Goal: Task Accomplishment & Management: Complete application form

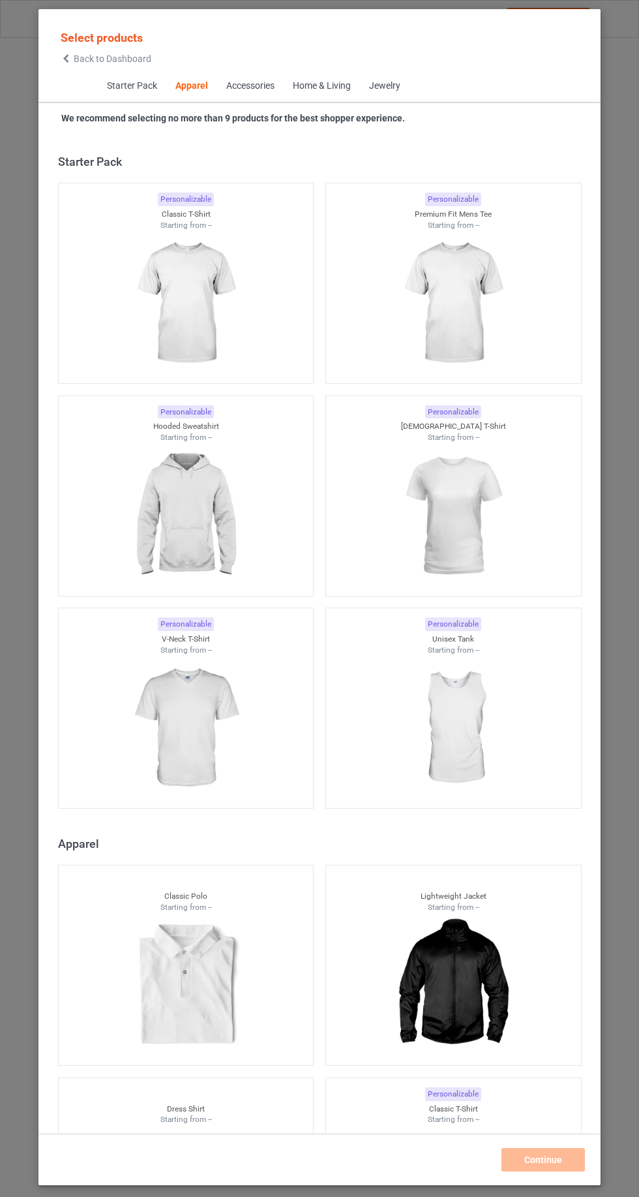
scroll to position [698, 0]
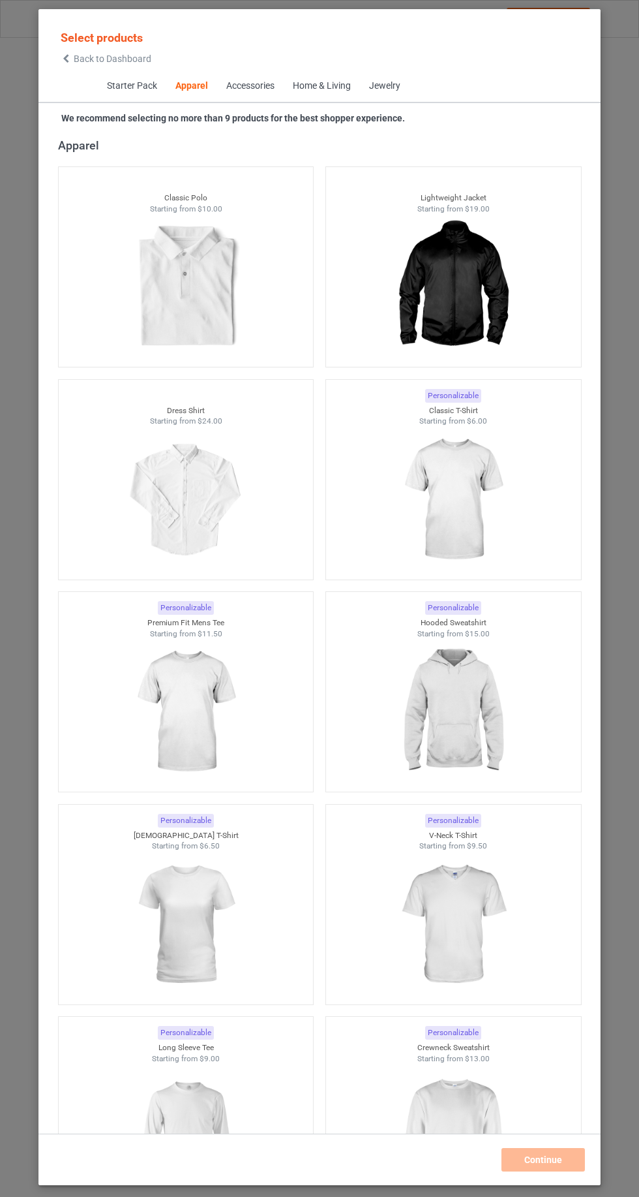
click at [480, 543] on img at bounding box center [453, 500] width 117 height 146
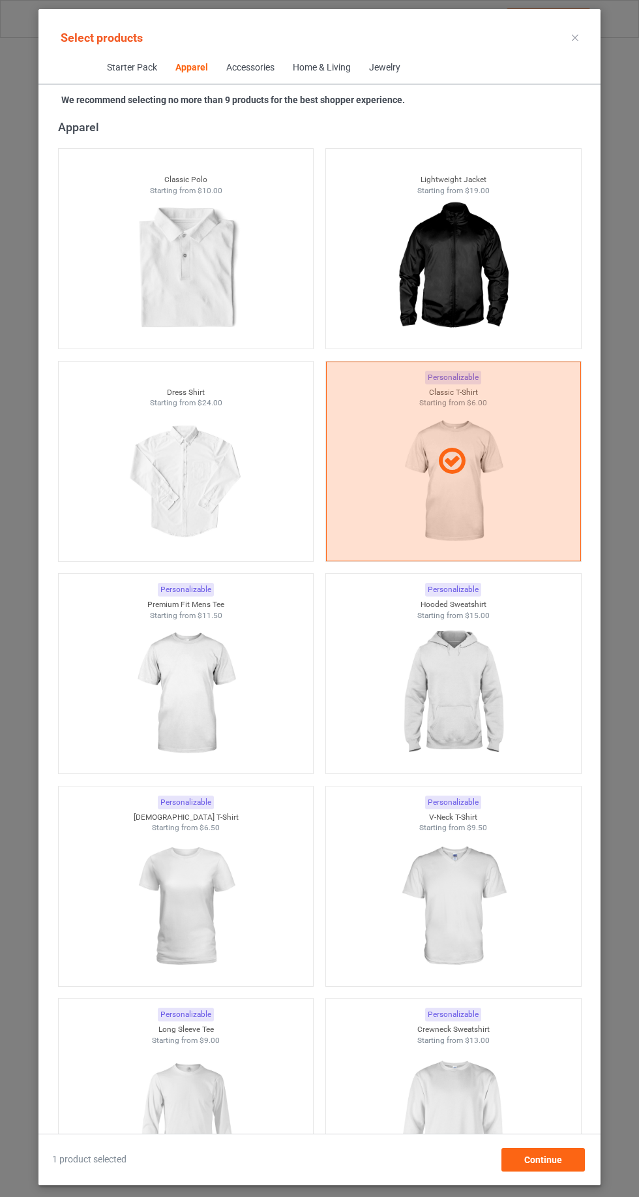
click at [494, 726] on img at bounding box center [453, 694] width 117 height 146
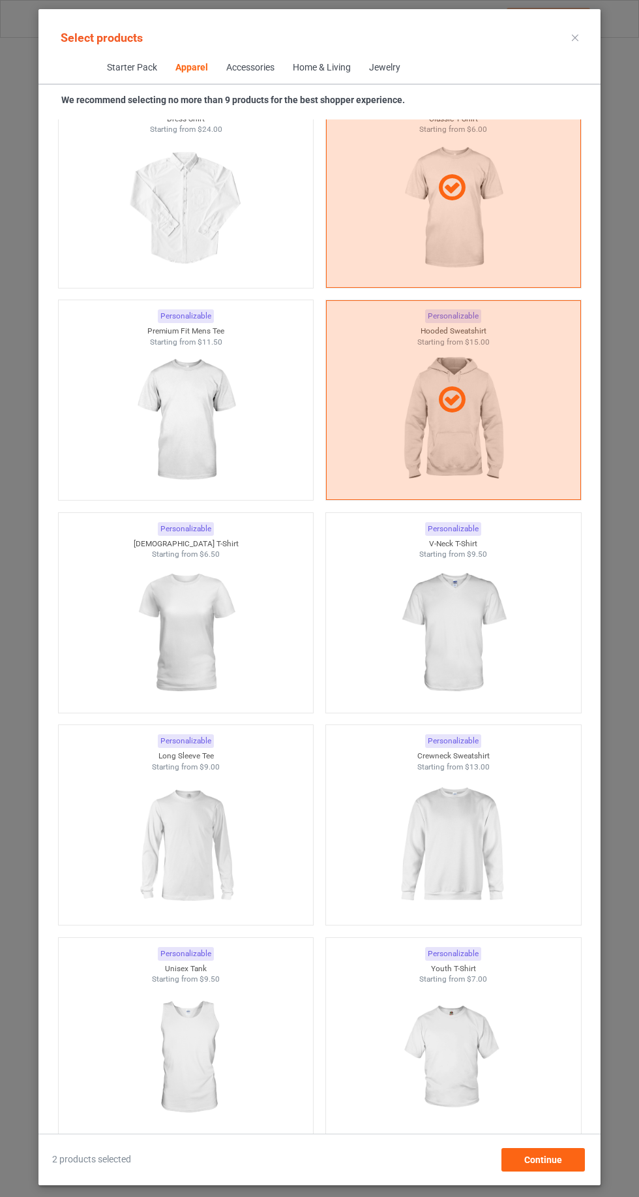
scroll to position [998, 0]
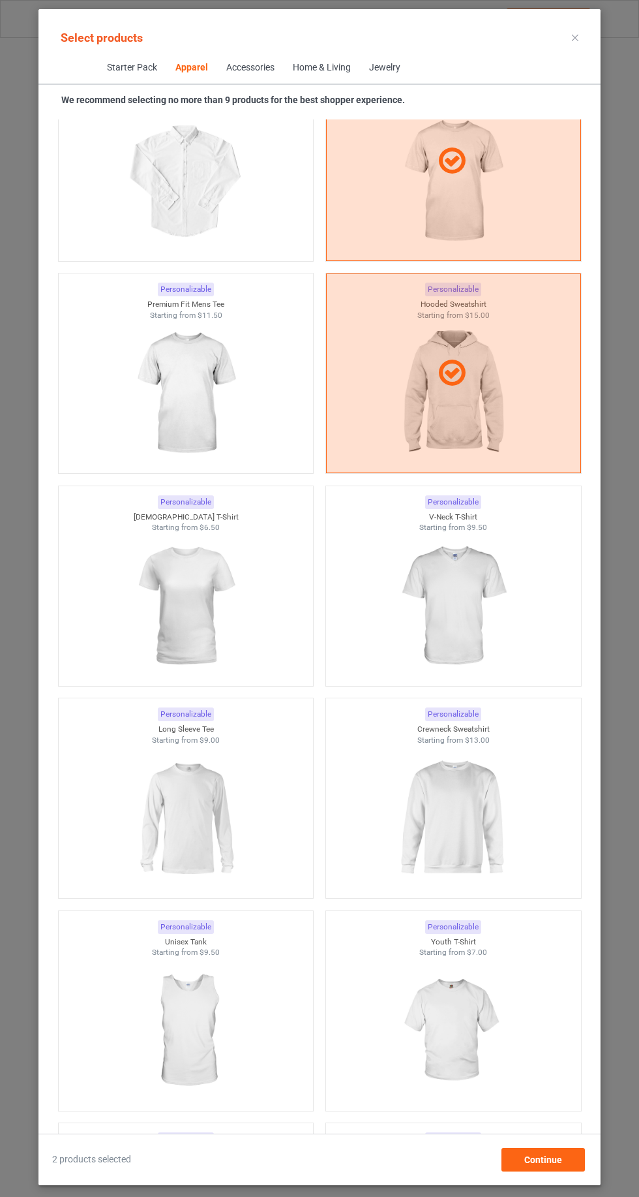
click at [489, 827] on img at bounding box center [453, 818] width 117 height 146
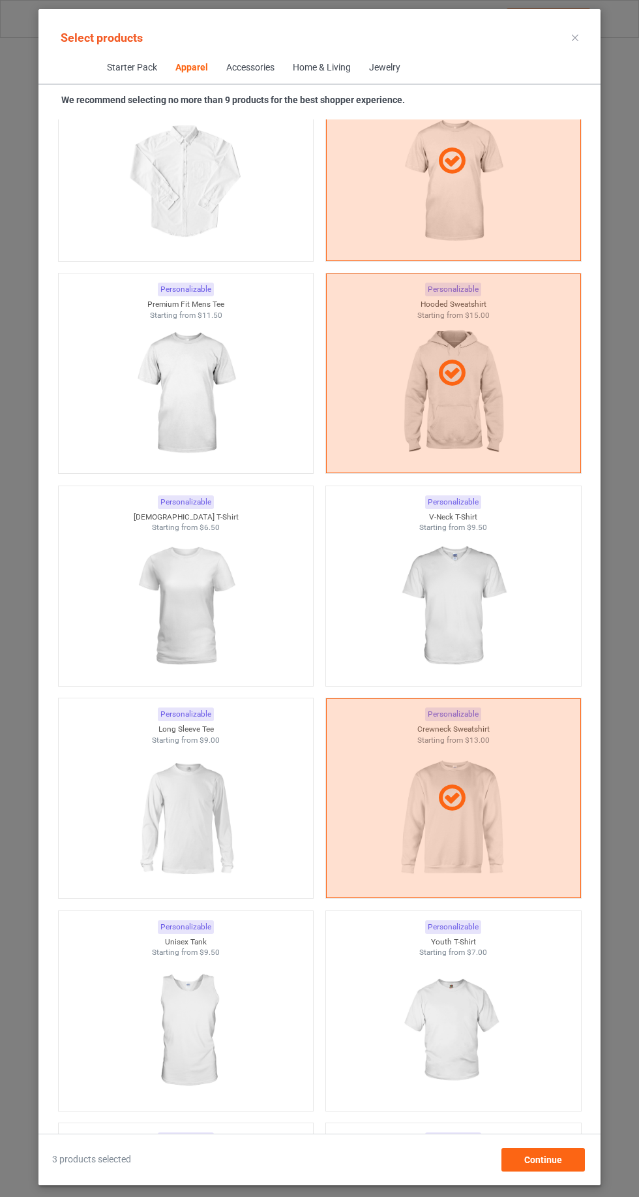
click at [144, 802] on img at bounding box center [185, 818] width 117 height 146
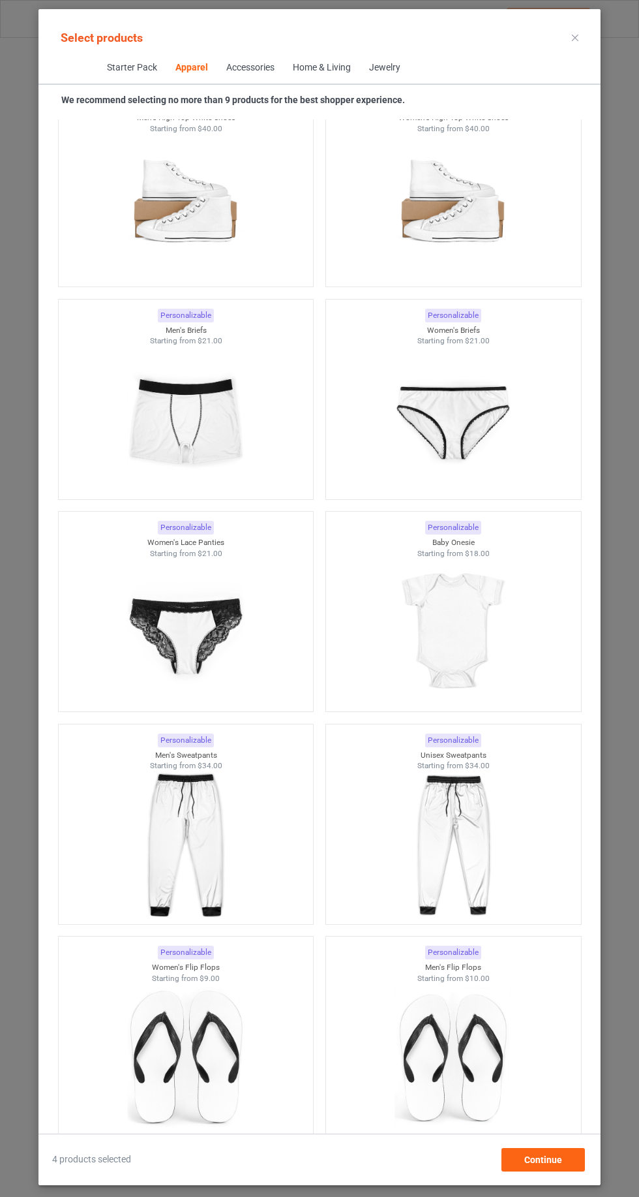
scroll to position [3985, 0]
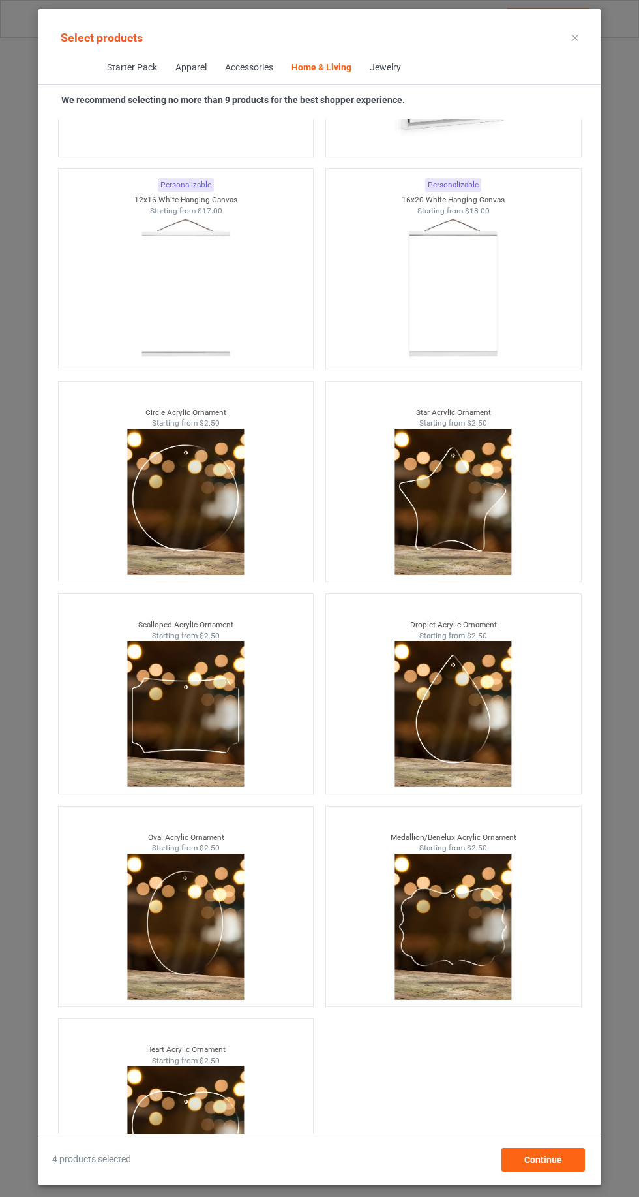
scroll to position [87, 0]
click at [562, 1163] on div "Continue" at bounding box center [544, 1159] width 84 height 23
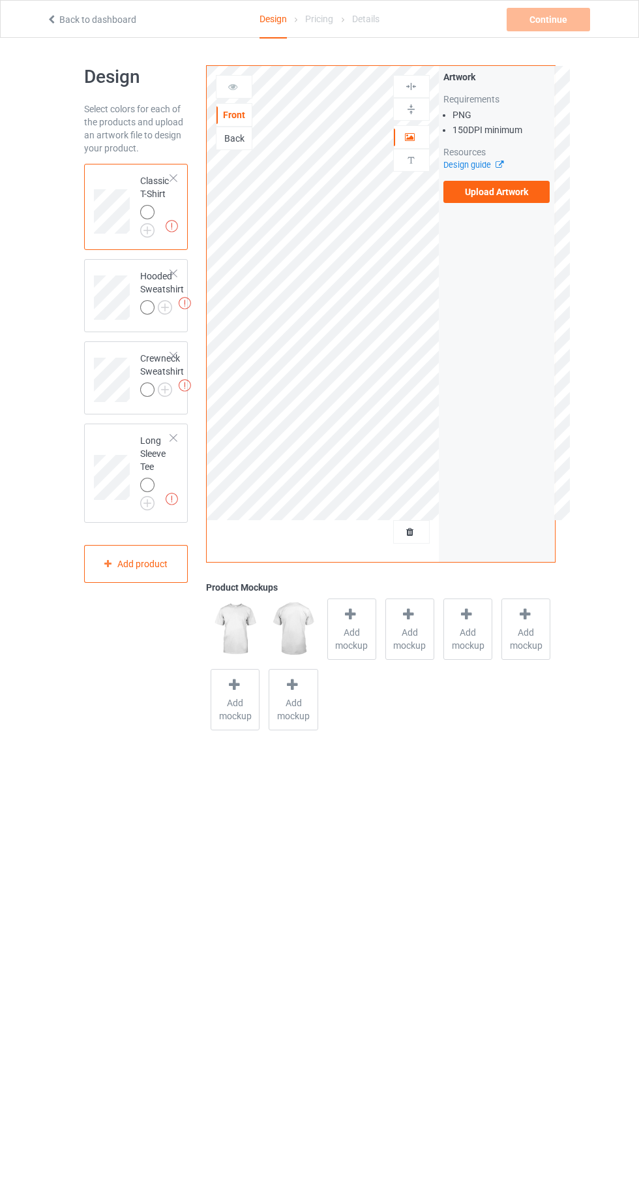
click at [0, 0] on img at bounding box center [0, 0] width 0 height 0
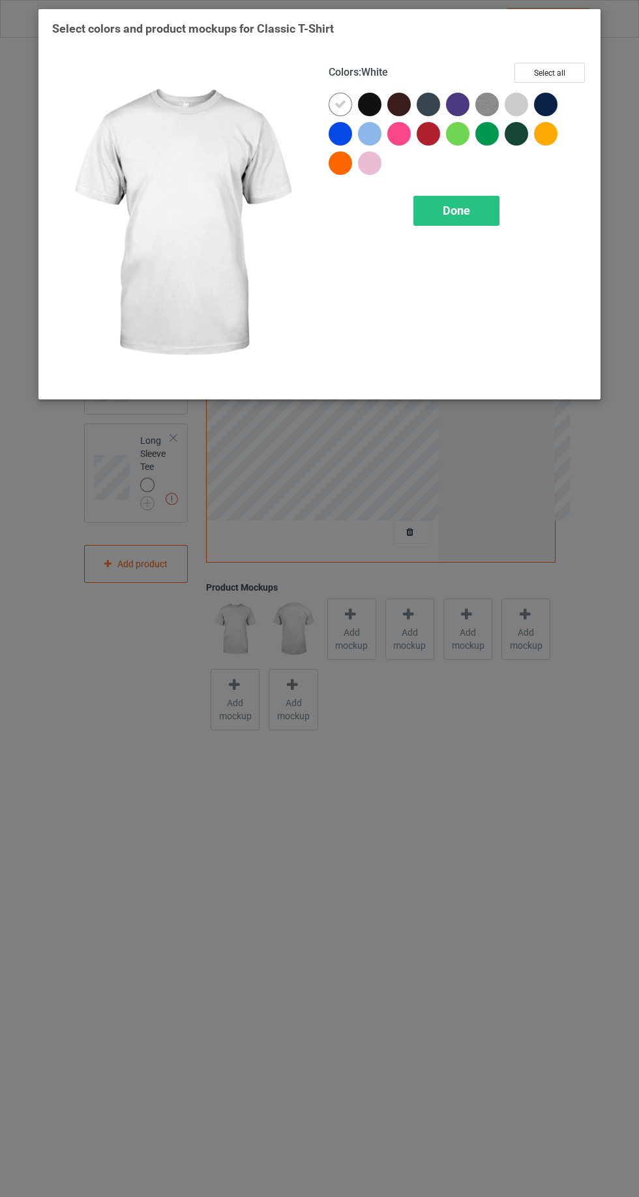
click at [385, 105] on div at bounding box center [372, 107] width 29 height 29
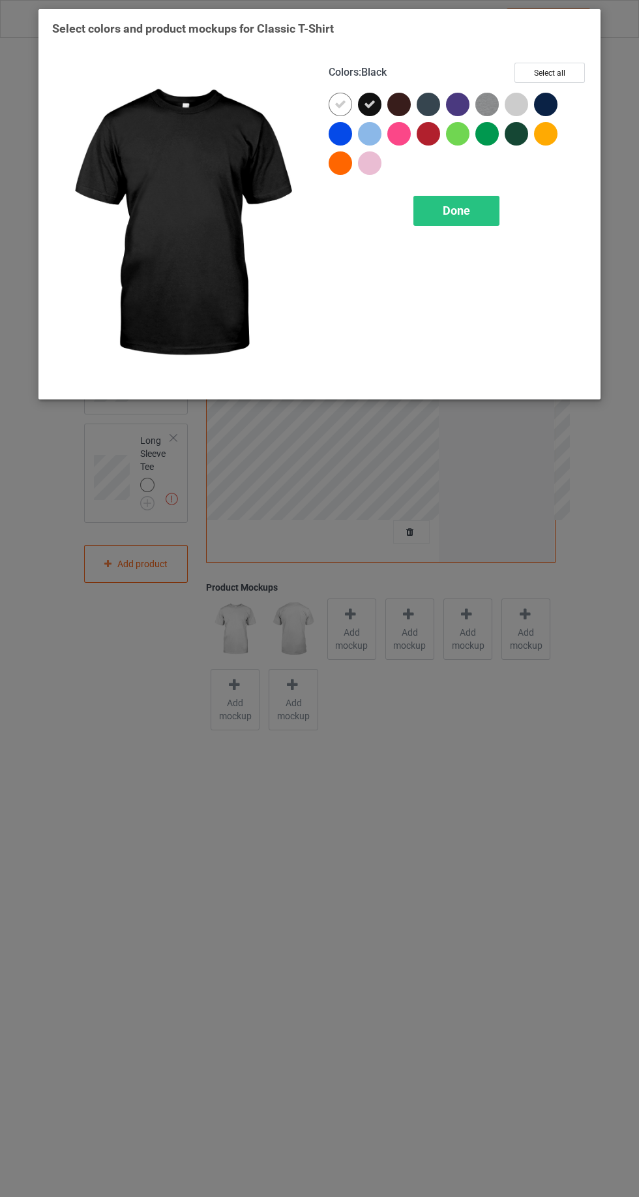
click at [340, 104] on icon at bounding box center [341, 105] width 12 height 12
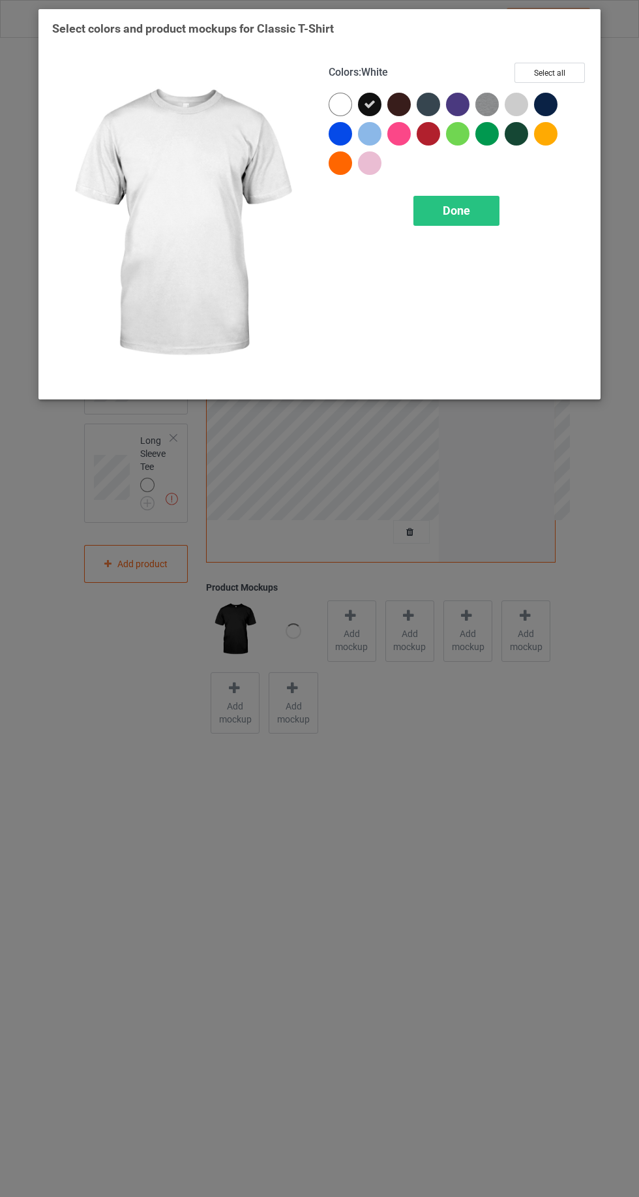
click at [455, 253] on div "Colors : White Select all Done" at bounding box center [458, 224] width 277 height 341
click at [466, 215] on span "Done" at bounding box center [456, 211] width 27 height 14
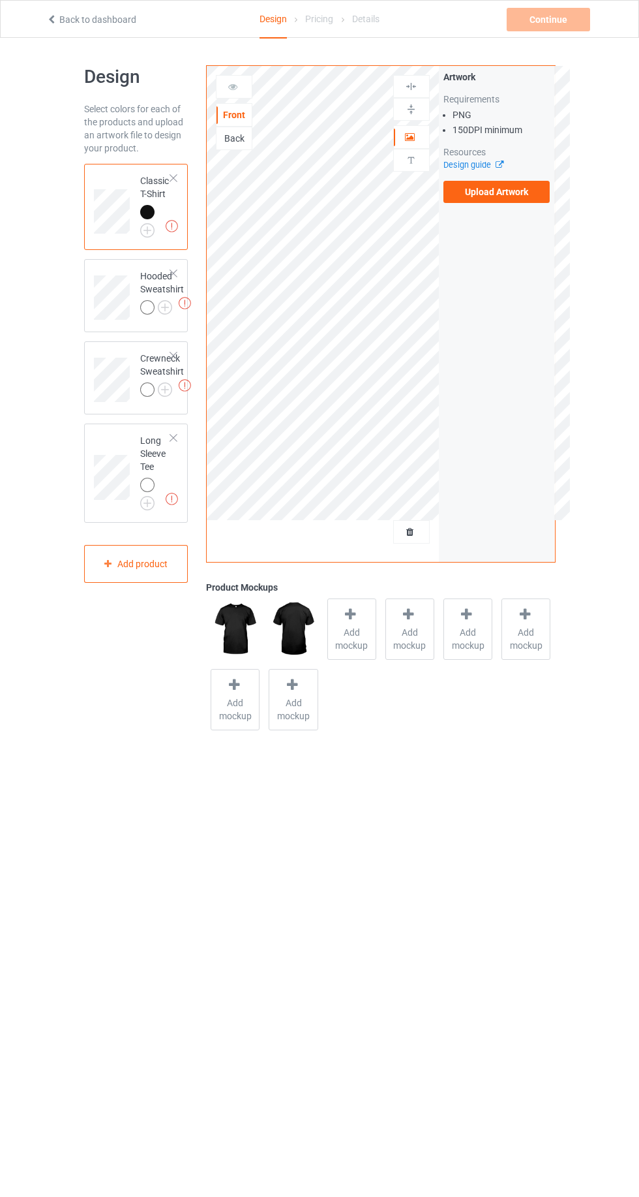
click at [0, 0] on img at bounding box center [0, 0] width 0 height 0
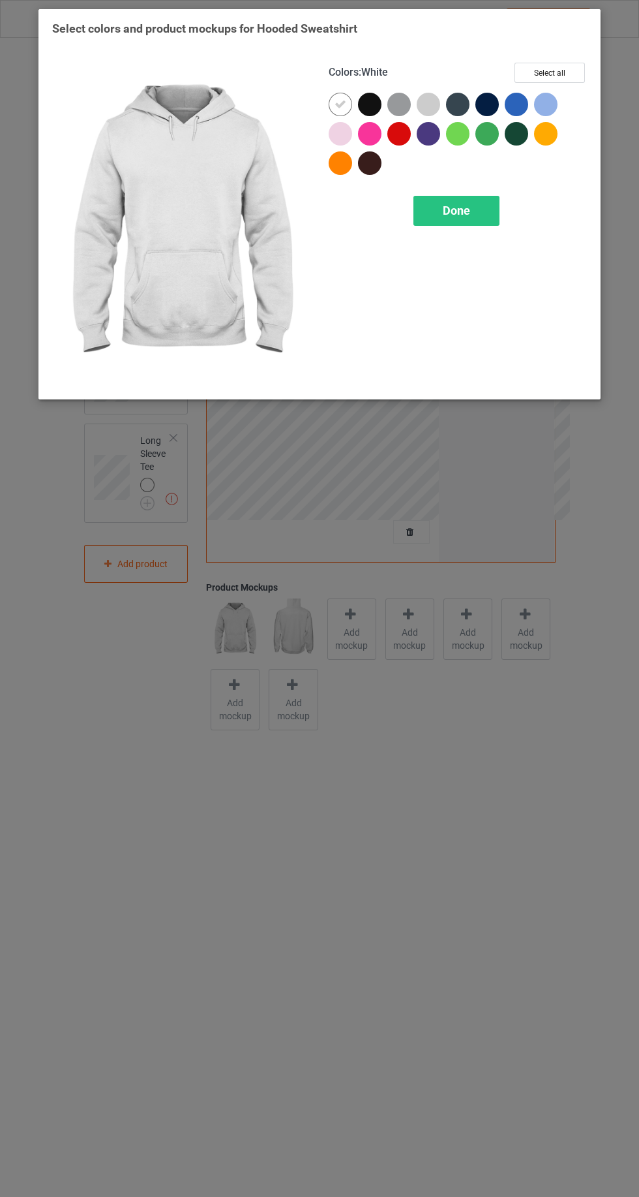
click at [378, 97] on div at bounding box center [369, 104] width 23 height 23
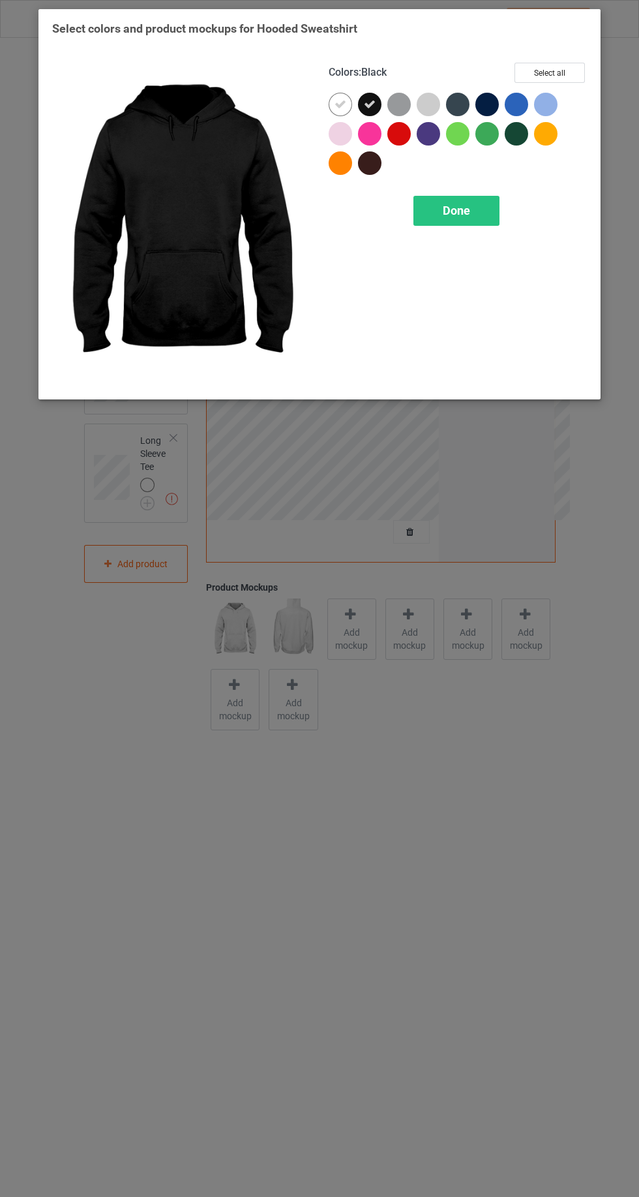
click at [335, 101] on icon at bounding box center [341, 105] width 12 height 12
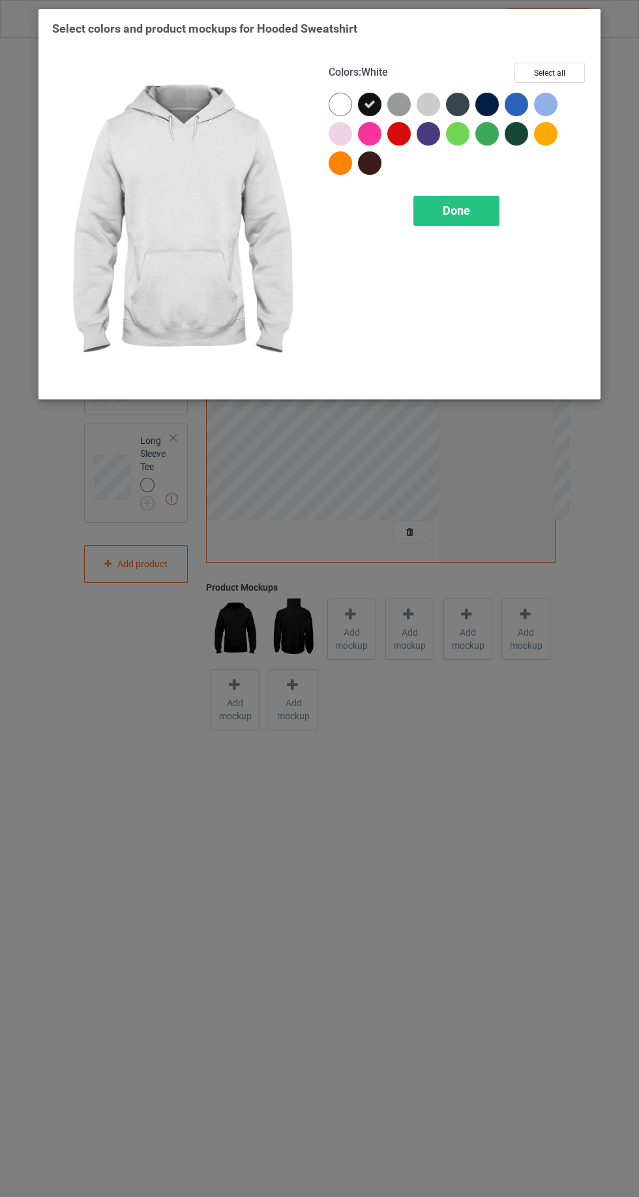
click at [491, 197] on div "Done" at bounding box center [457, 211] width 86 height 30
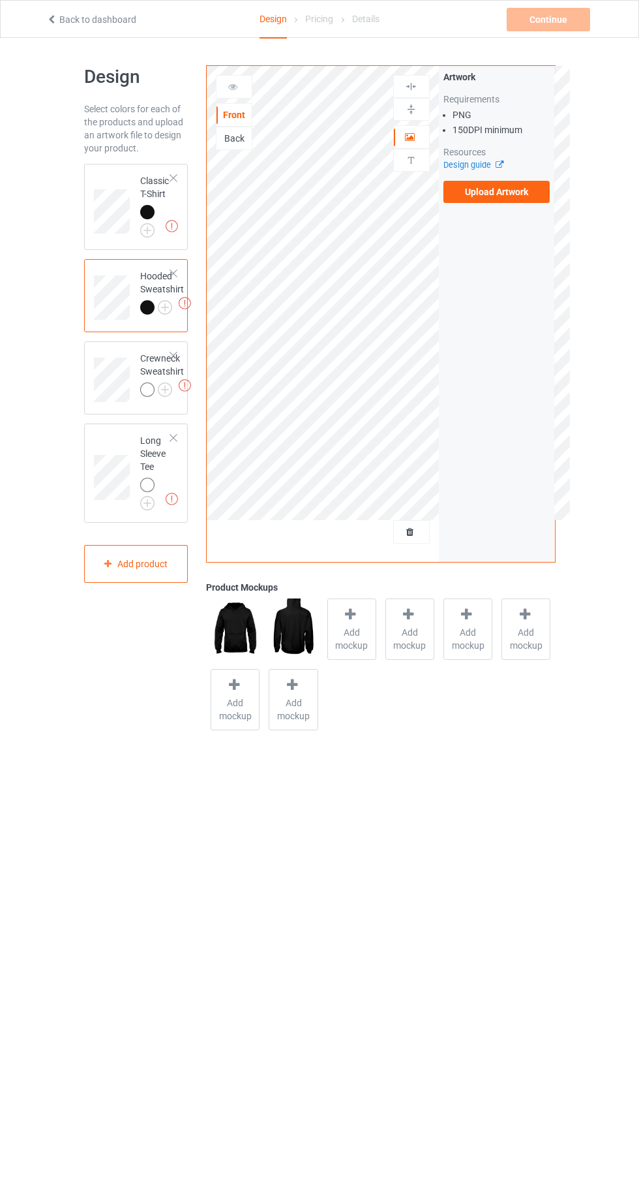
click at [0, 0] on img at bounding box center [0, 0] width 0 height 0
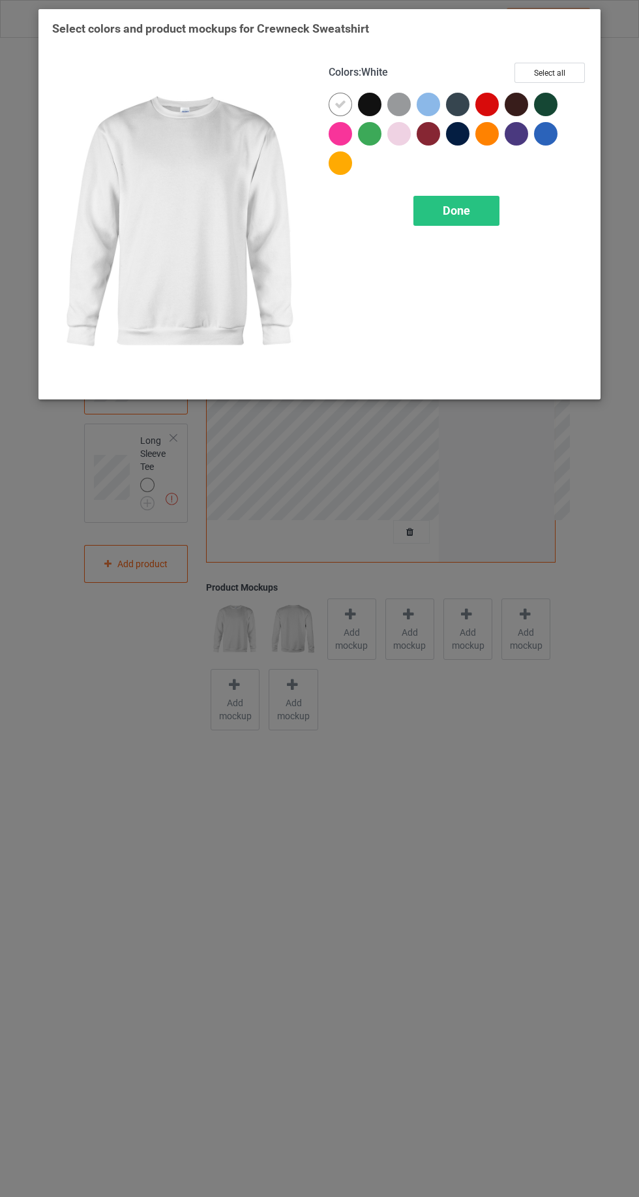
click at [394, 104] on div at bounding box center [399, 104] width 23 height 23
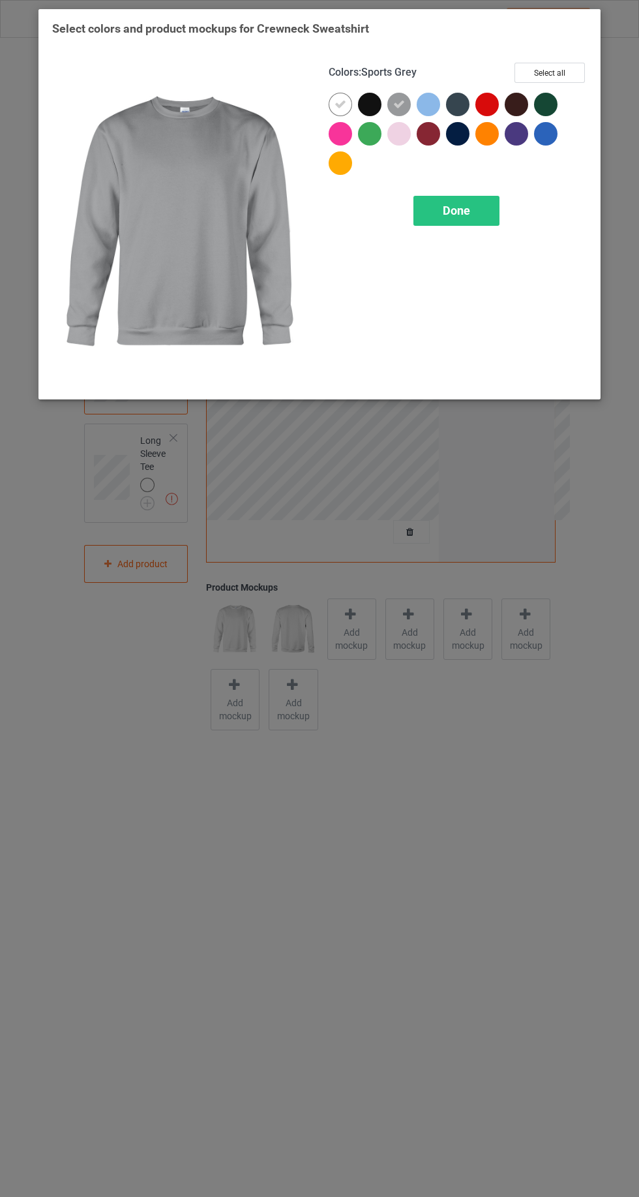
click at [337, 99] on icon at bounding box center [341, 105] width 12 height 12
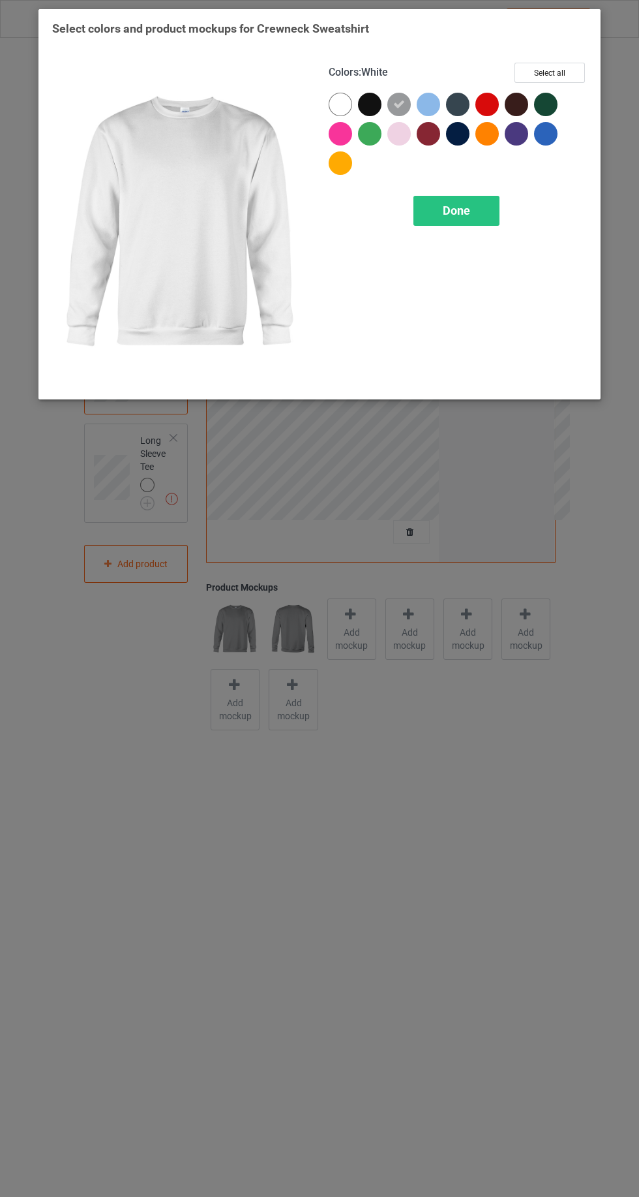
click at [371, 106] on div at bounding box center [369, 104] width 23 height 23
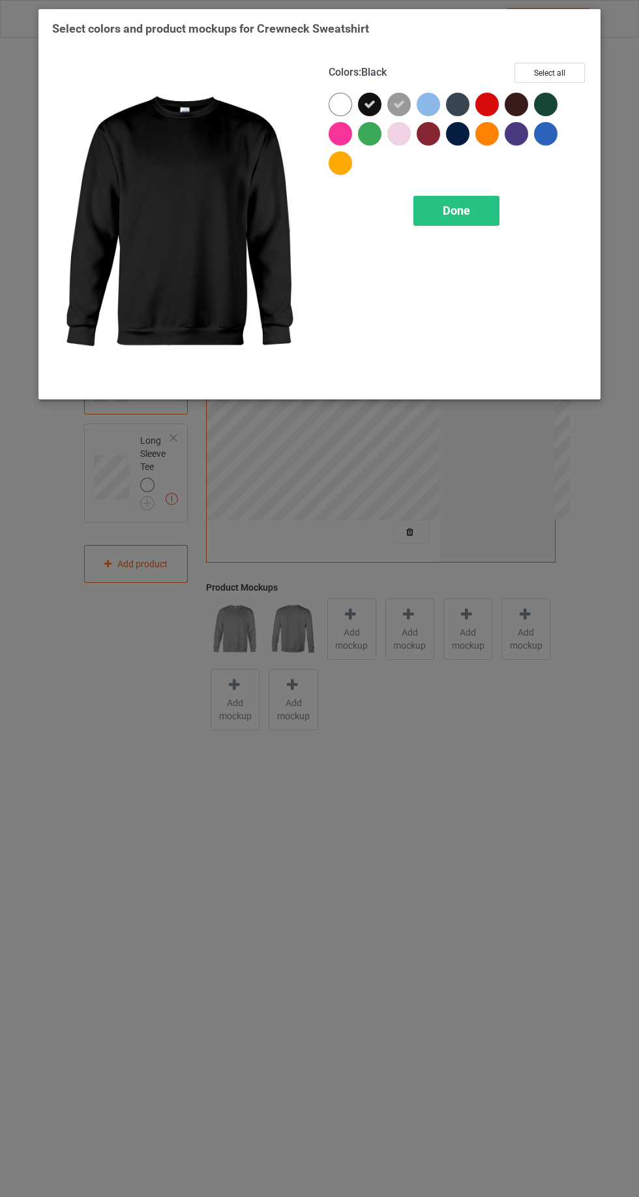
click at [414, 102] on div at bounding box center [402, 107] width 29 height 29
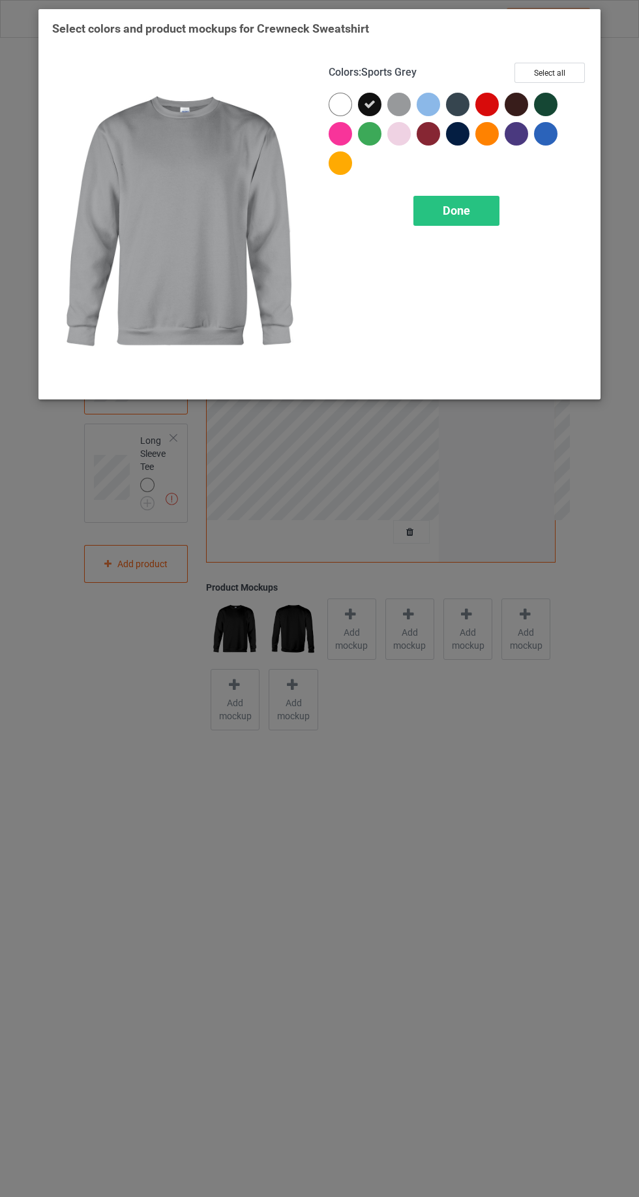
click at [456, 211] on span "Done" at bounding box center [456, 211] width 27 height 14
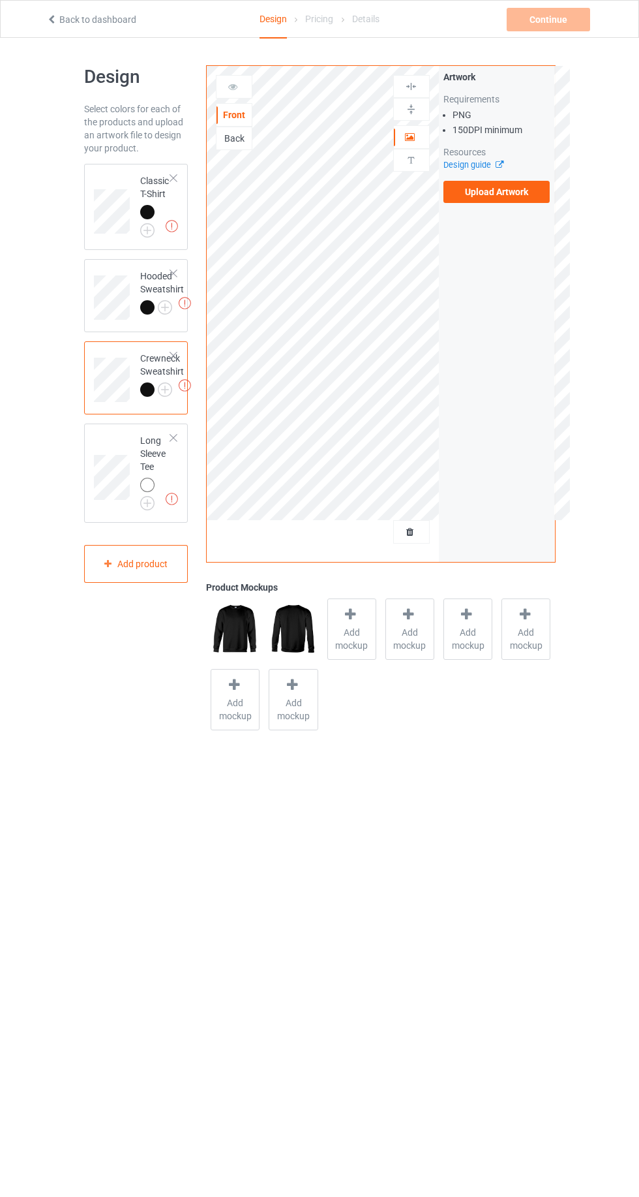
click at [0, 0] on img at bounding box center [0, 0] width 0 height 0
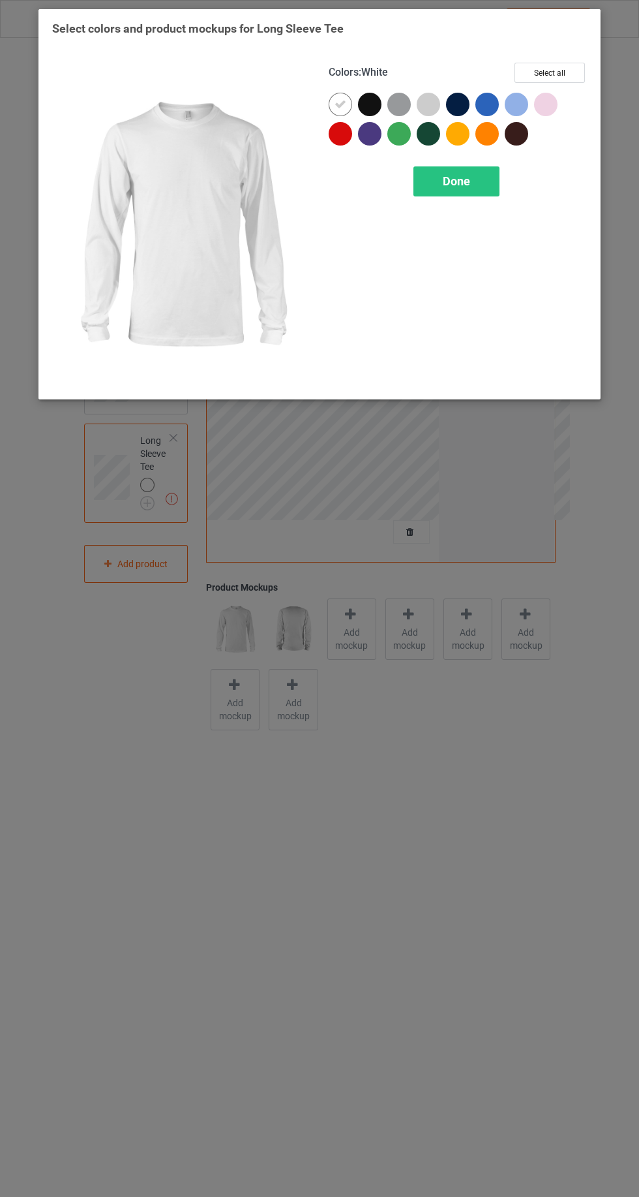
click at [380, 97] on div at bounding box center [372, 107] width 29 height 29
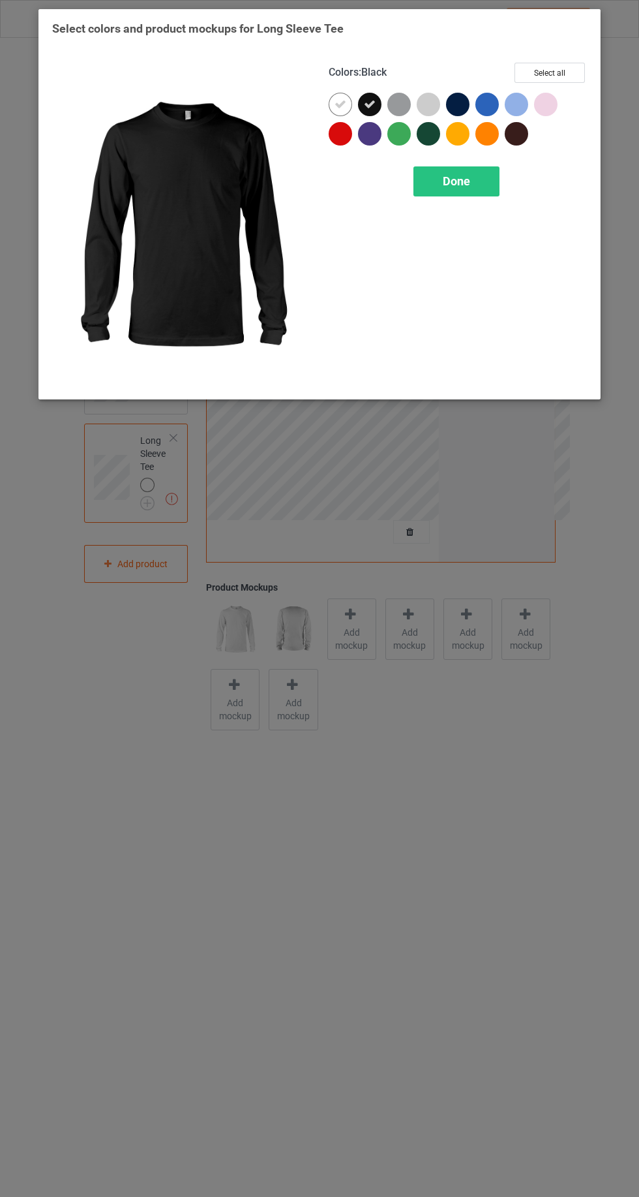
click at [340, 104] on icon at bounding box center [341, 105] width 12 height 12
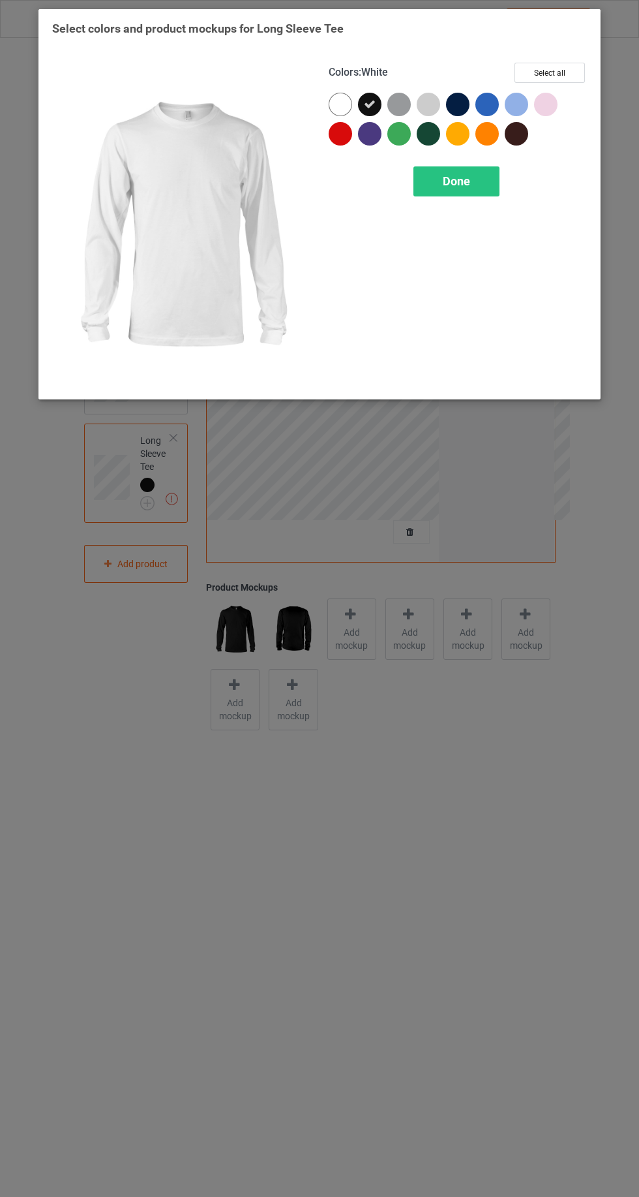
click at [471, 176] on div "Done" at bounding box center [457, 181] width 86 height 30
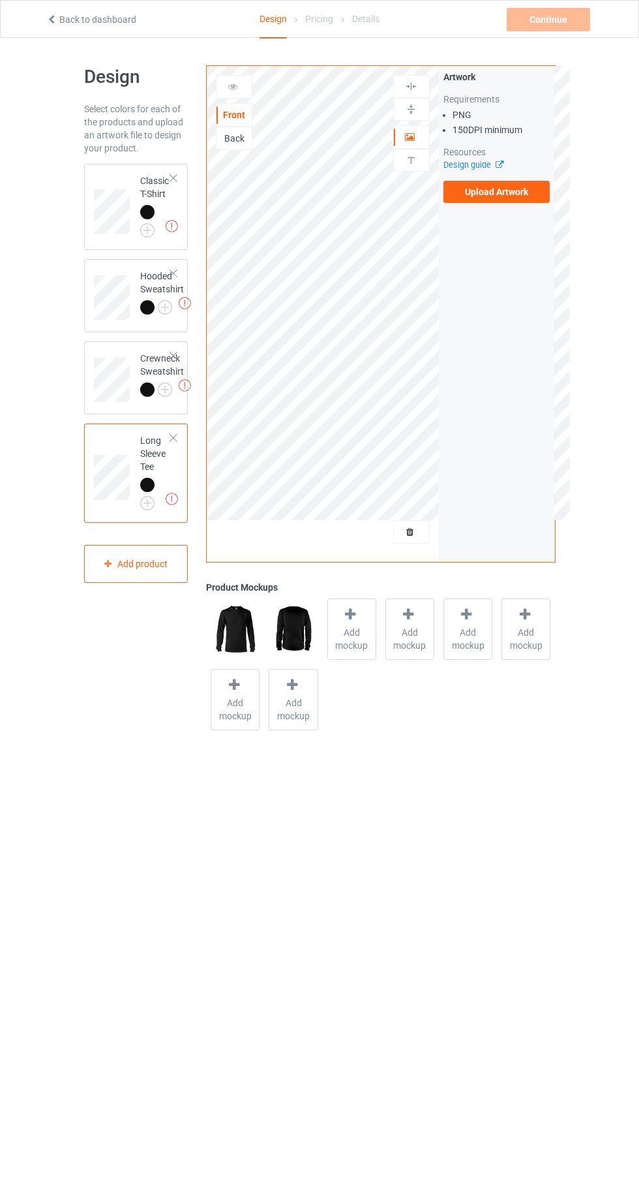
click at [494, 190] on label "Upload Artwork" at bounding box center [497, 192] width 107 height 22
click at [0, 0] on input "Upload Artwork" at bounding box center [0, 0] width 0 height 0
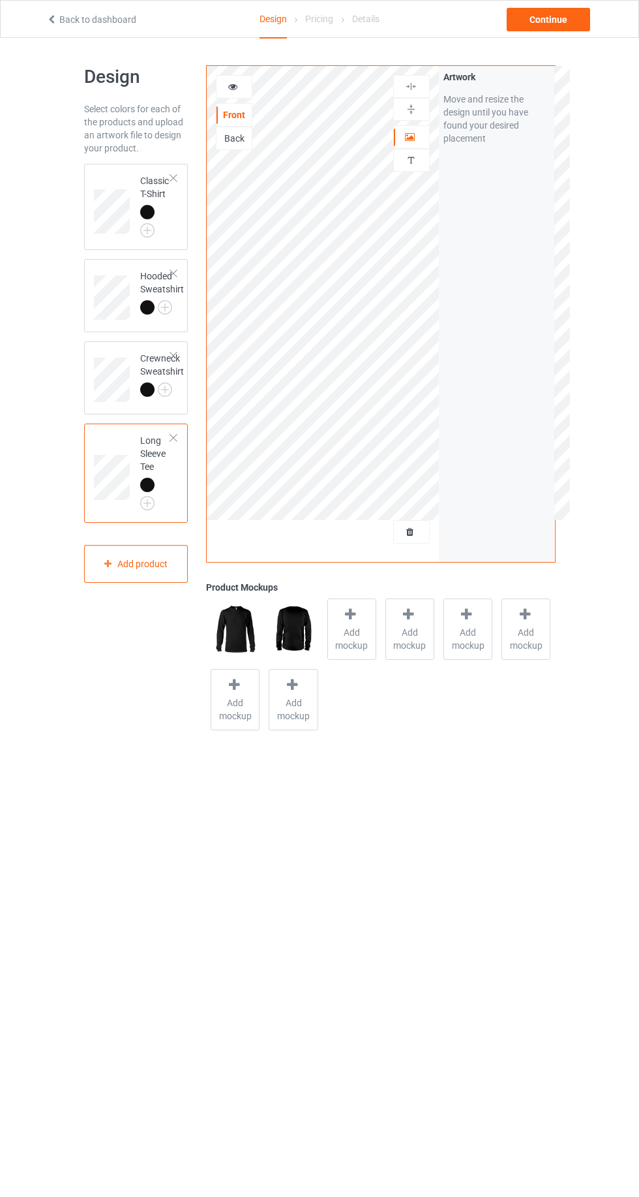
click at [410, 532] on icon at bounding box center [410, 529] width 11 height 9
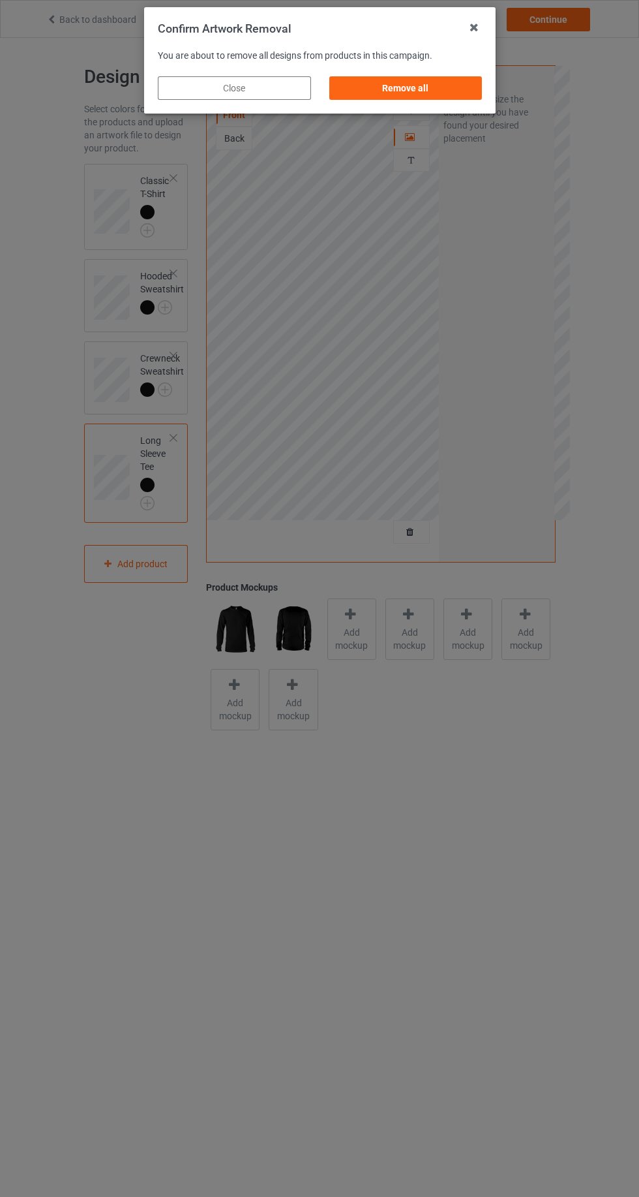
click at [377, 85] on div "Remove all" at bounding box center [405, 87] width 153 height 23
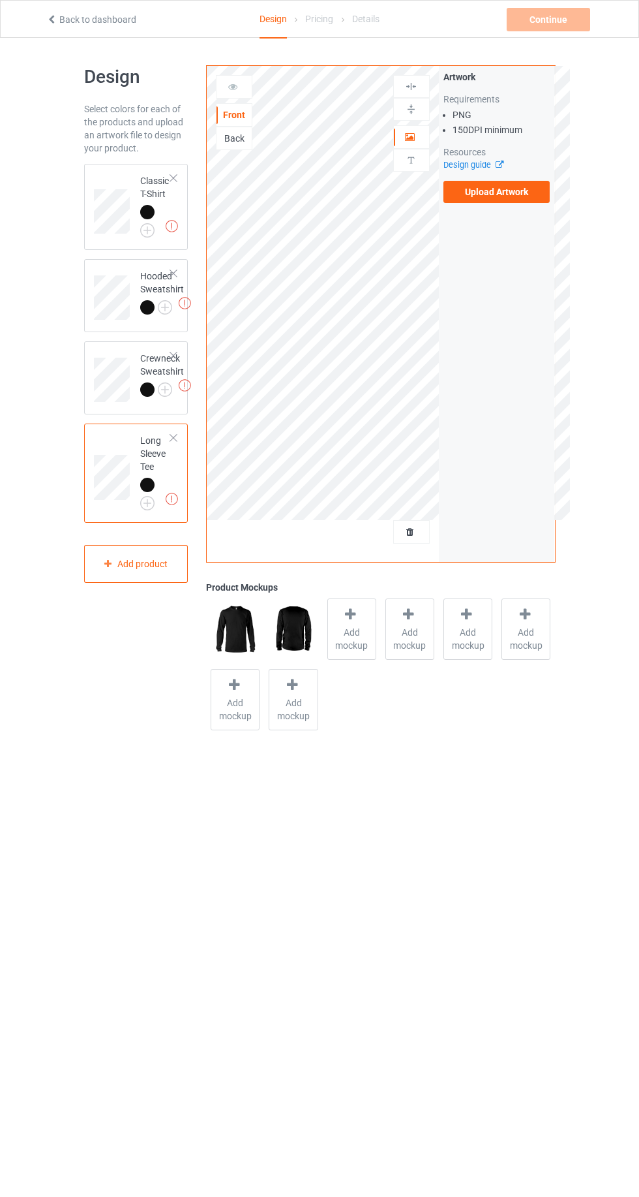
click at [230, 144] on div "Back" at bounding box center [234, 138] width 37 height 23
click at [224, 143] on div "Back" at bounding box center [234, 138] width 35 height 13
click at [476, 198] on label "Upload Artwork" at bounding box center [497, 192] width 107 height 22
click at [0, 0] on input "Upload Artwork" at bounding box center [0, 0] width 0 height 0
click at [237, 139] on div "Back" at bounding box center [234, 138] width 35 height 13
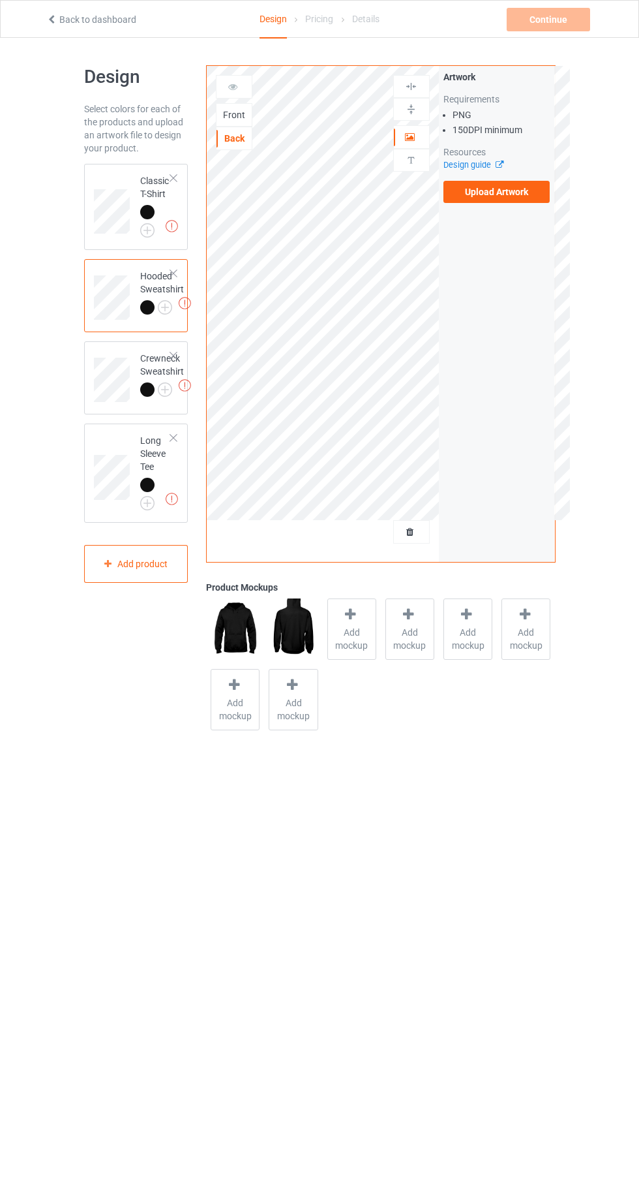
click at [359, 643] on span "Add mockup" at bounding box center [352, 639] width 48 height 26
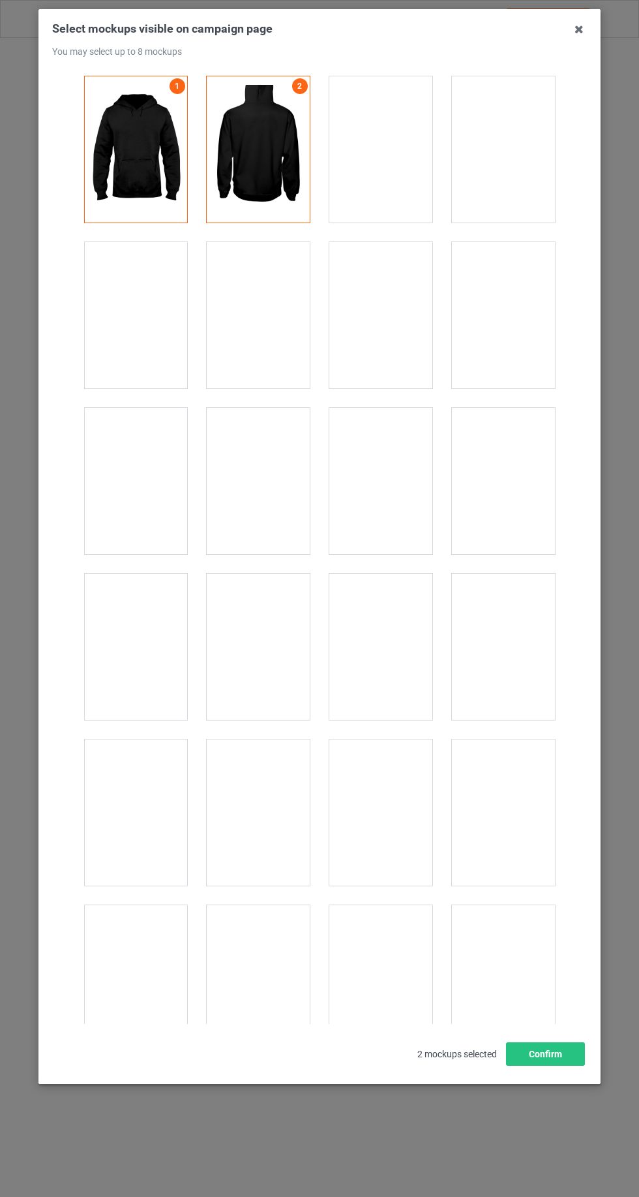
click at [579, 30] on icon at bounding box center [579, 29] width 21 height 21
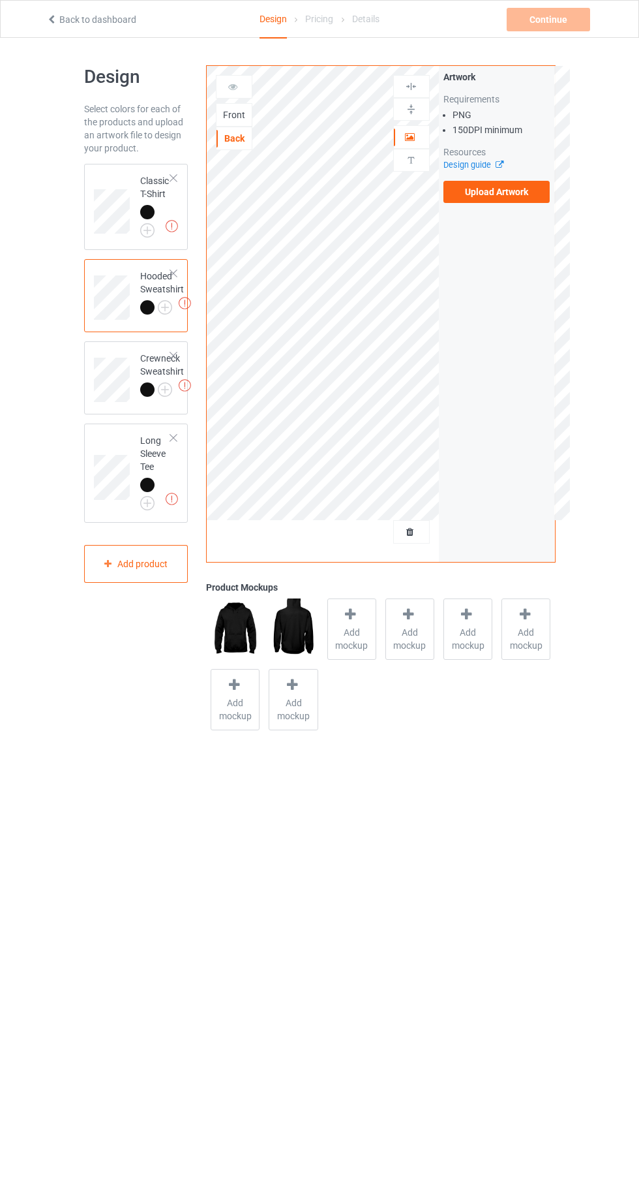
click at [514, 196] on label "Upload Artwork" at bounding box center [497, 192] width 107 height 22
click at [0, 0] on input "Upload Artwork" at bounding box center [0, 0] width 0 height 0
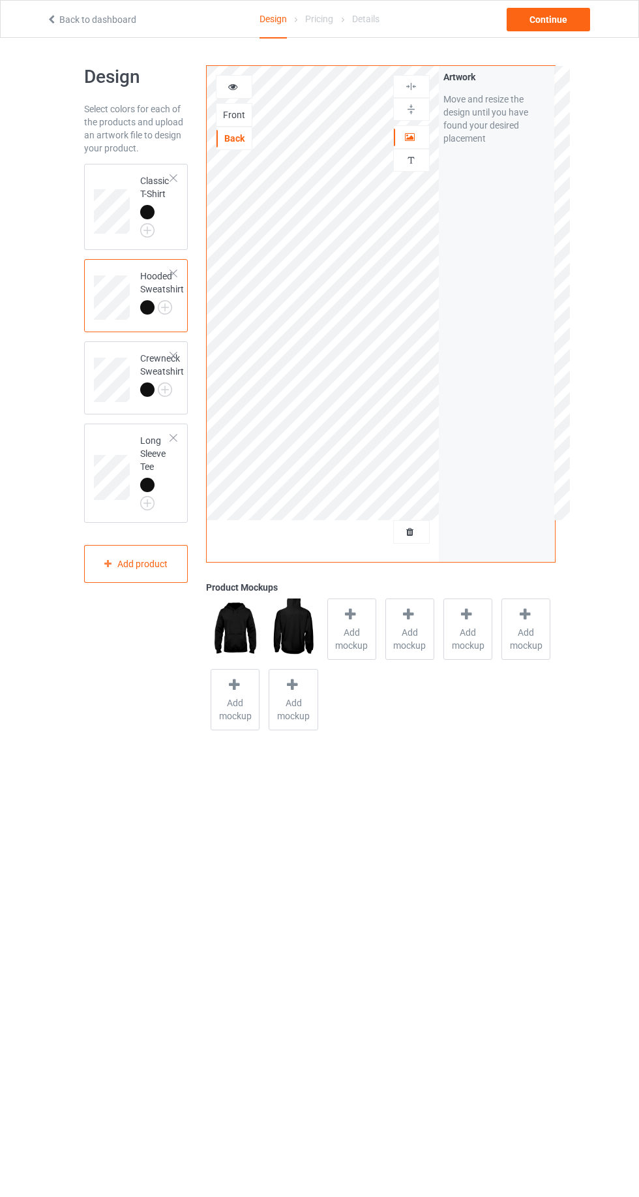
click at [235, 89] on icon at bounding box center [233, 84] width 11 height 9
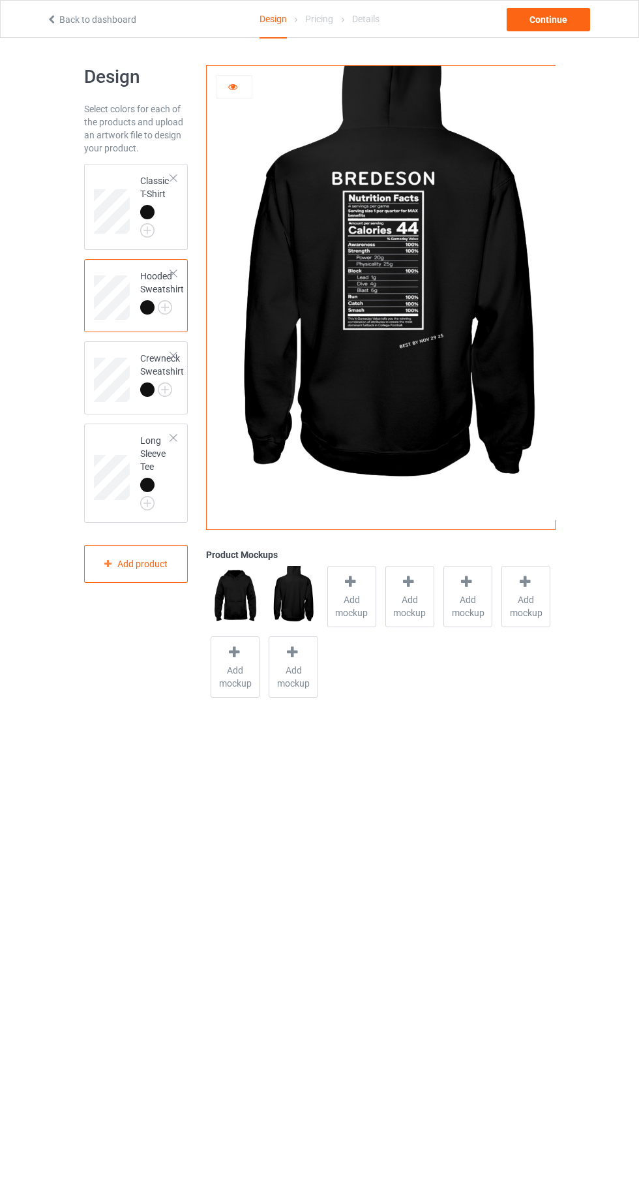
click at [232, 86] on icon at bounding box center [233, 84] width 11 height 9
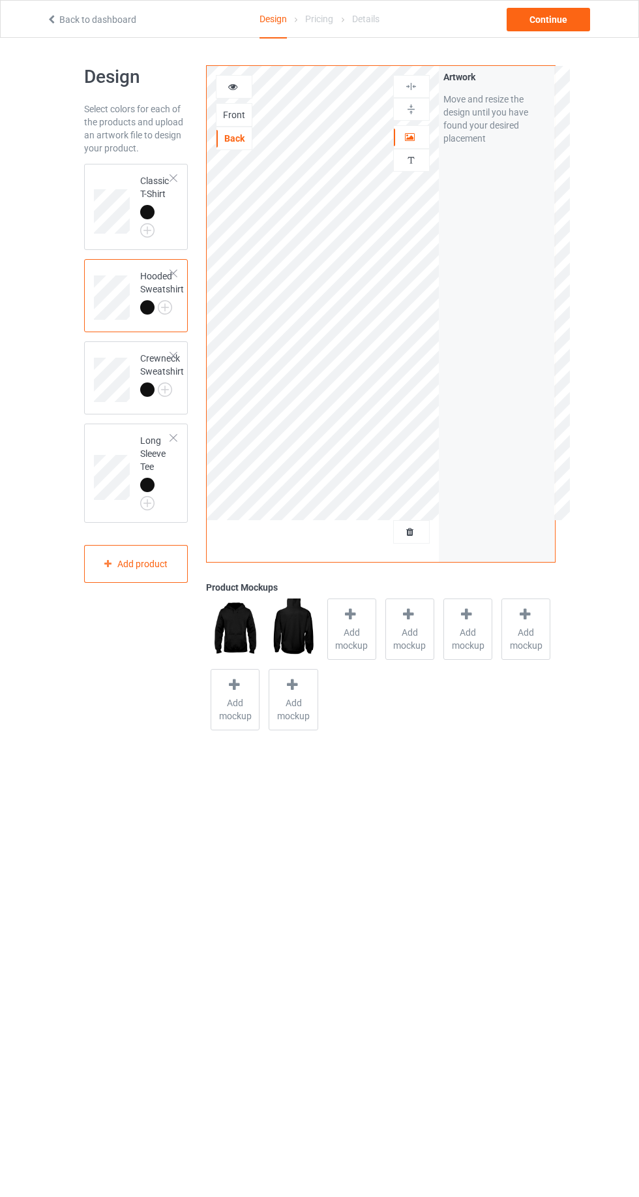
click at [236, 110] on div "Front" at bounding box center [234, 114] width 35 height 13
click at [483, 192] on label "Upload Artwork" at bounding box center [497, 192] width 107 height 22
click at [0, 0] on input "Upload Artwork" at bounding box center [0, 0] width 0 height 0
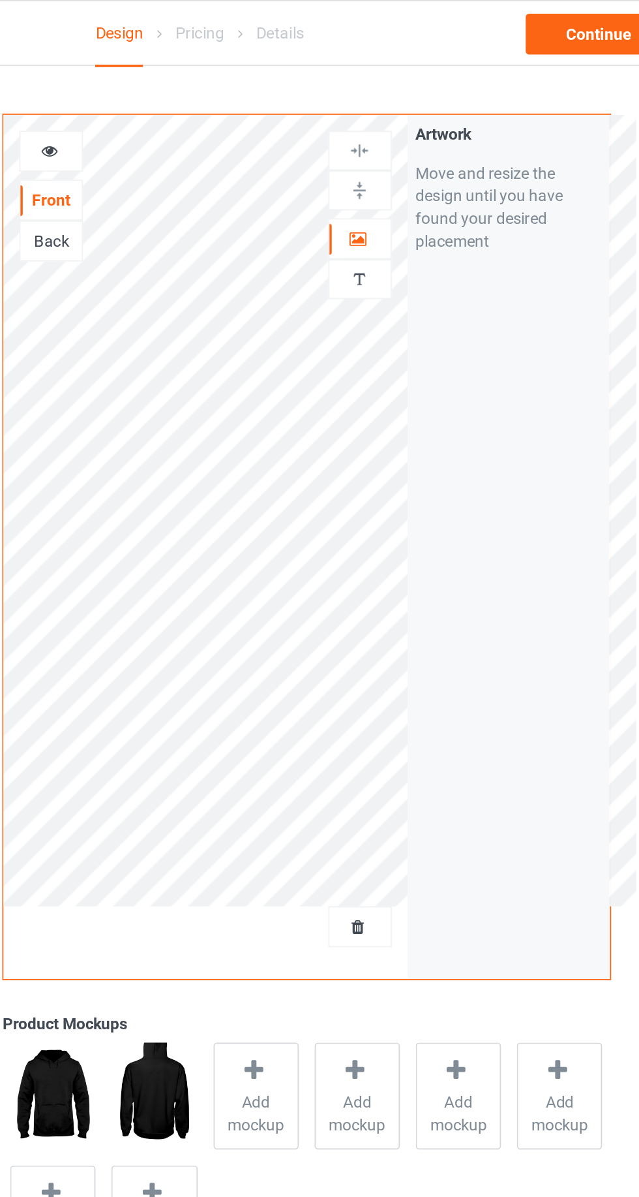
click at [412, 164] on img at bounding box center [411, 160] width 12 height 12
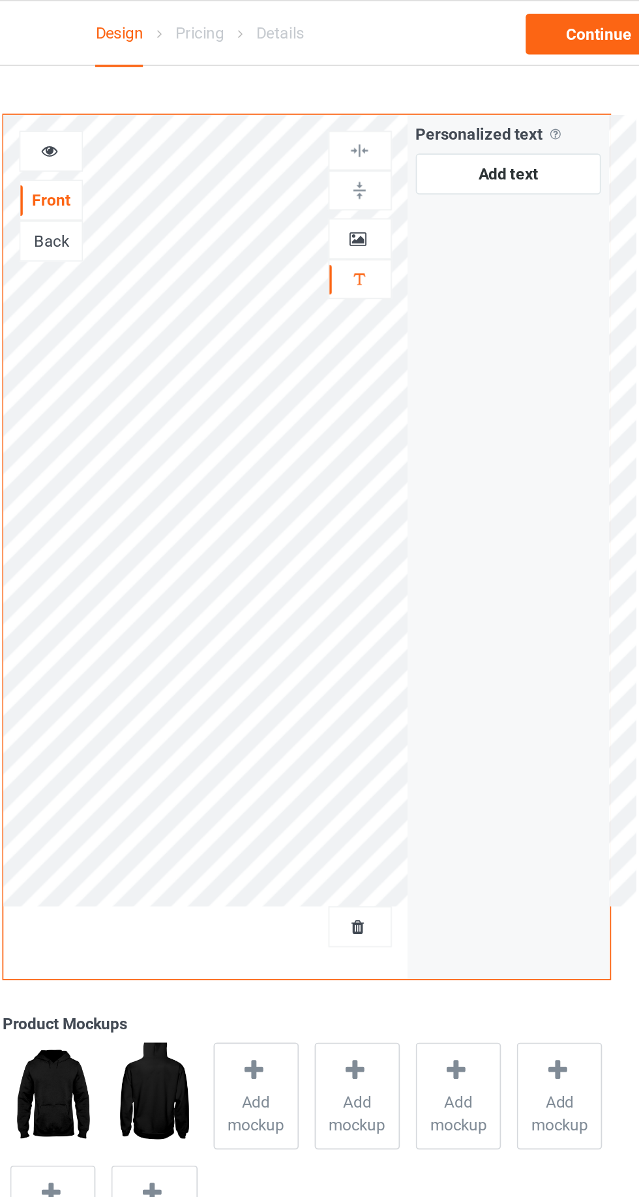
click at [410, 131] on icon at bounding box center [410, 135] width 11 height 9
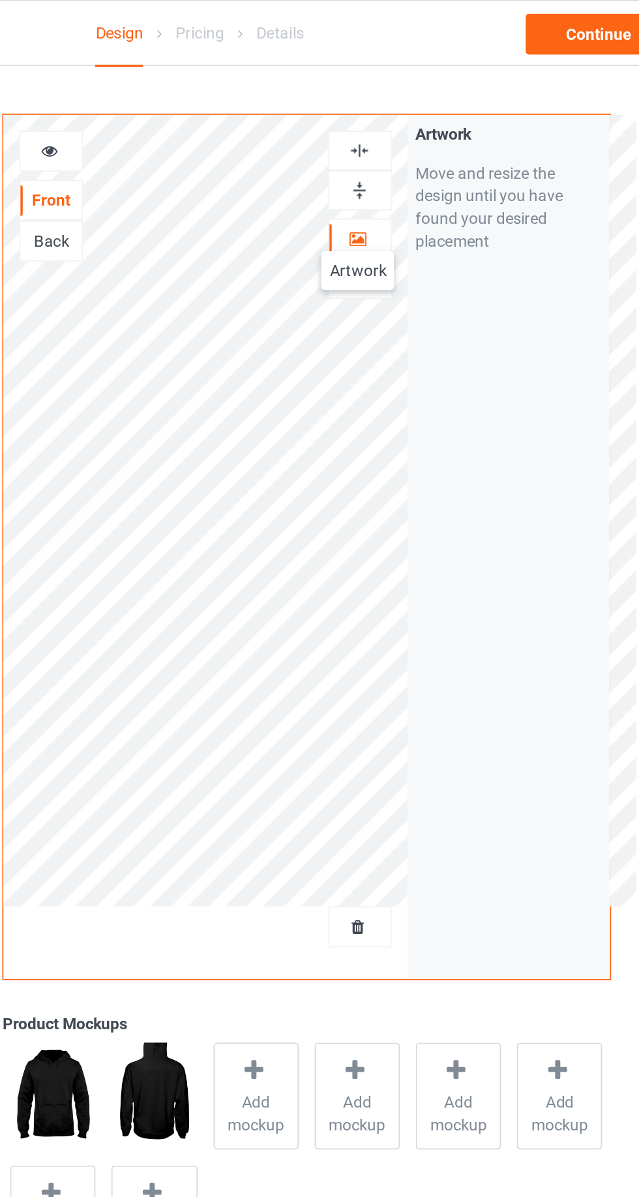
click at [412, 166] on div "Personalized text" at bounding box center [411, 160] width 37 height 23
click at [415, 134] on icon at bounding box center [410, 135] width 11 height 9
click at [412, 173] on div "Artwork Personalized text" at bounding box center [411, 125] width 37 height 101
click at [420, 135] on div at bounding box center [411, 137] width 35 height 13
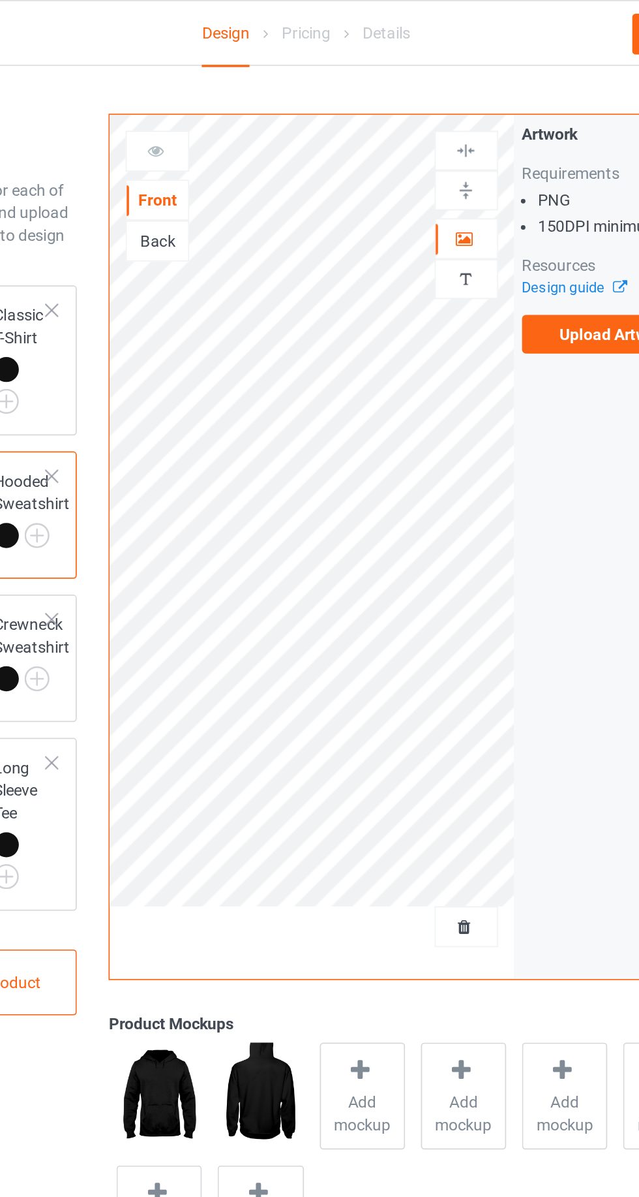
click at [490, 183] on label "Upload Artwork" at bounding box center [497, 192] width 107 height 22
click at [0, 0] on input "Upload Artwork" at bounding box center [0, 0] width 0 height 0
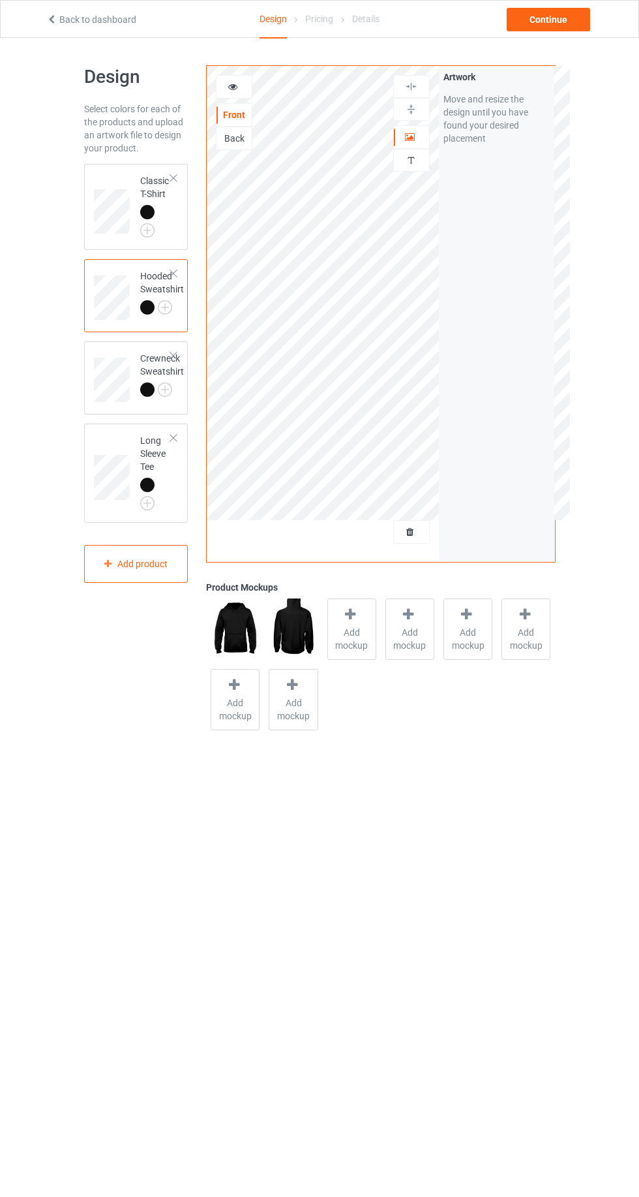
click at [420, 169] on div "Personalized text" at bounding box center [411, 160] width 37 height 23
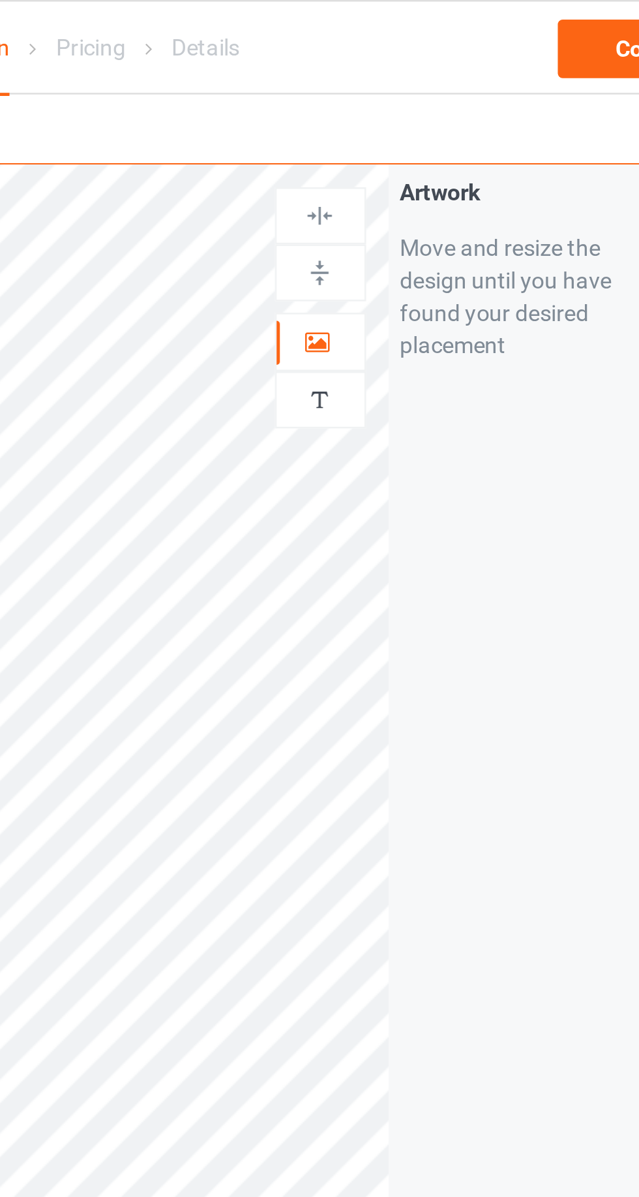
click at [418, 162] on div at bounding box center [411, 160] width 35 height 12
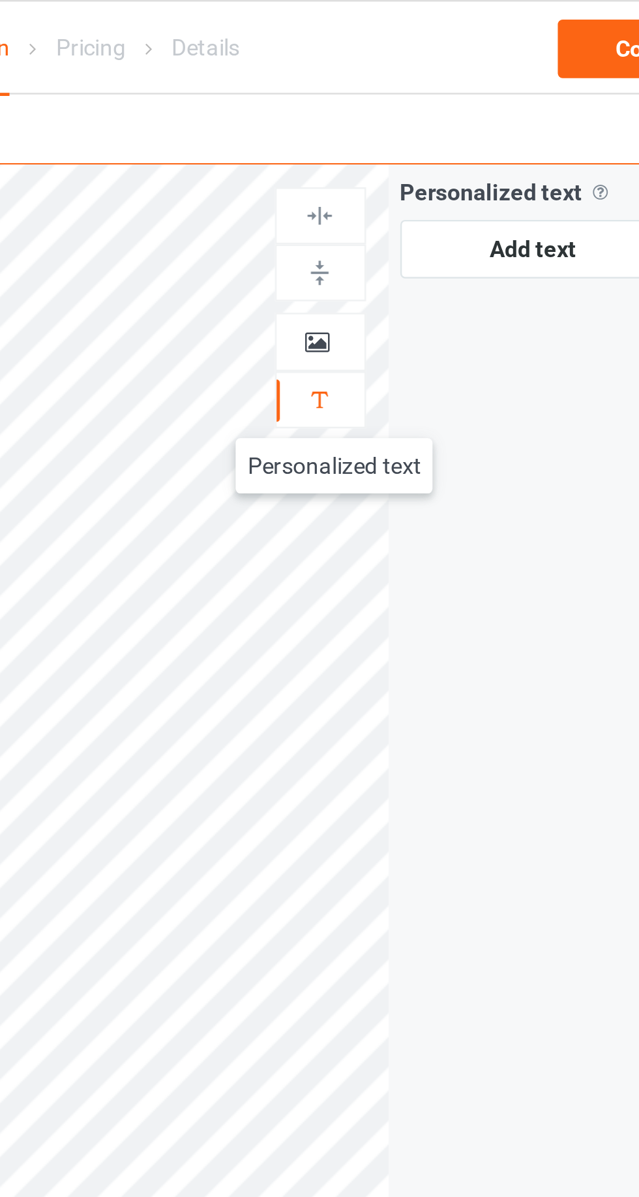
click at [415, 138] on icon at bounding box center [410, 135] width 11 height 9
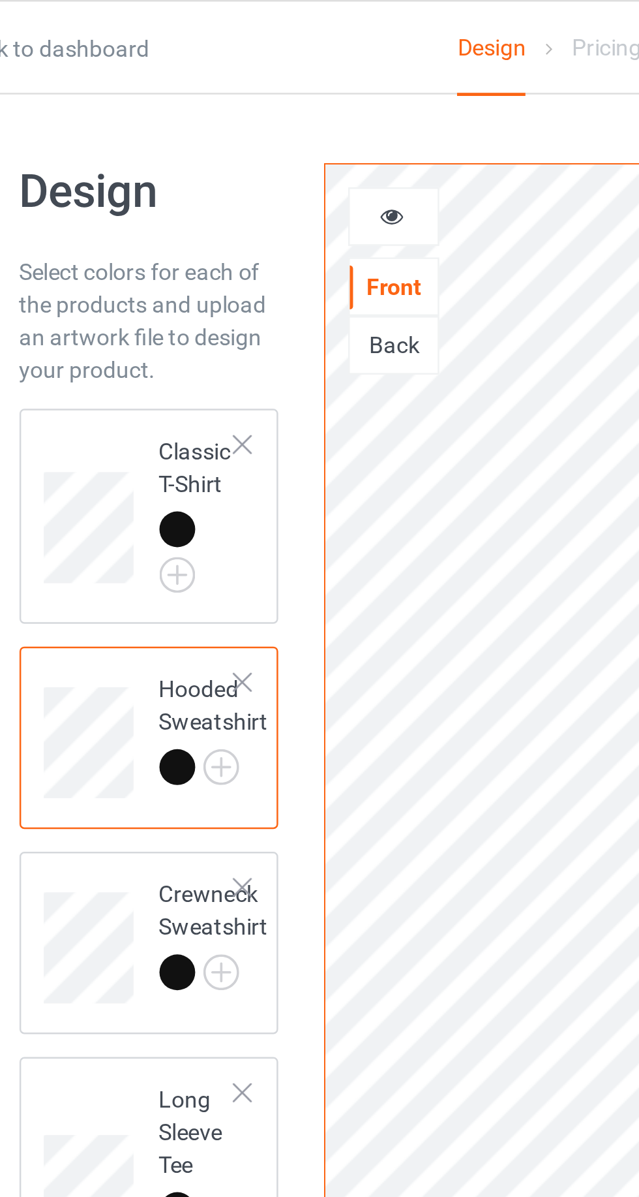
click at [227, 92] on div at bounding box center [234, 86] width 35 height 13
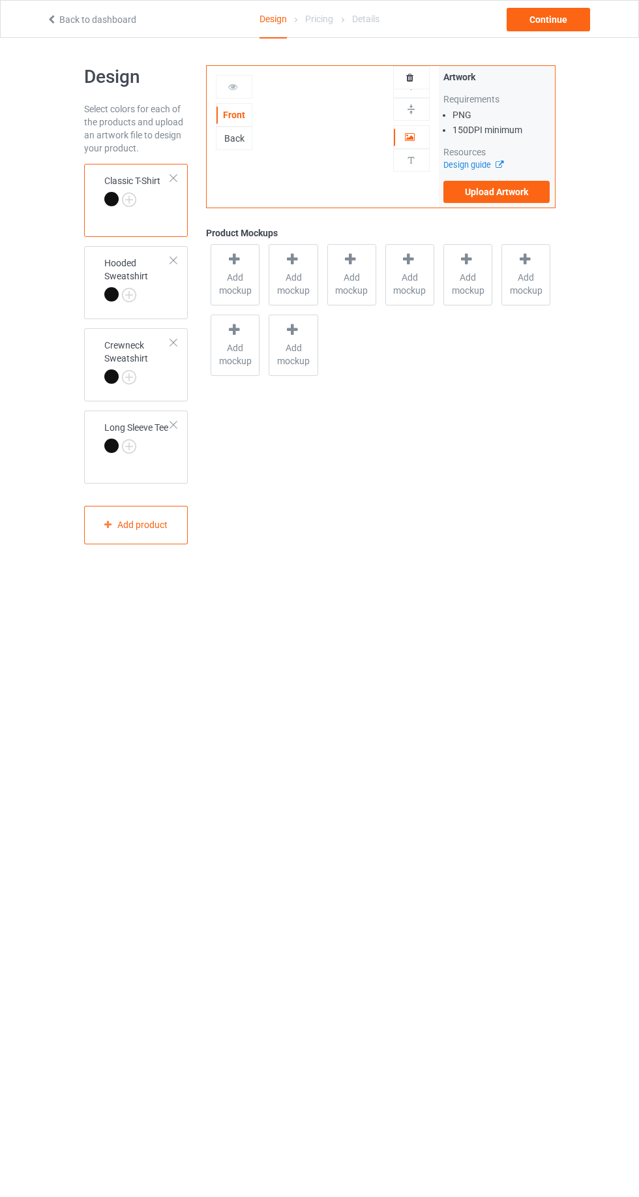
scroll to position [4, 0]
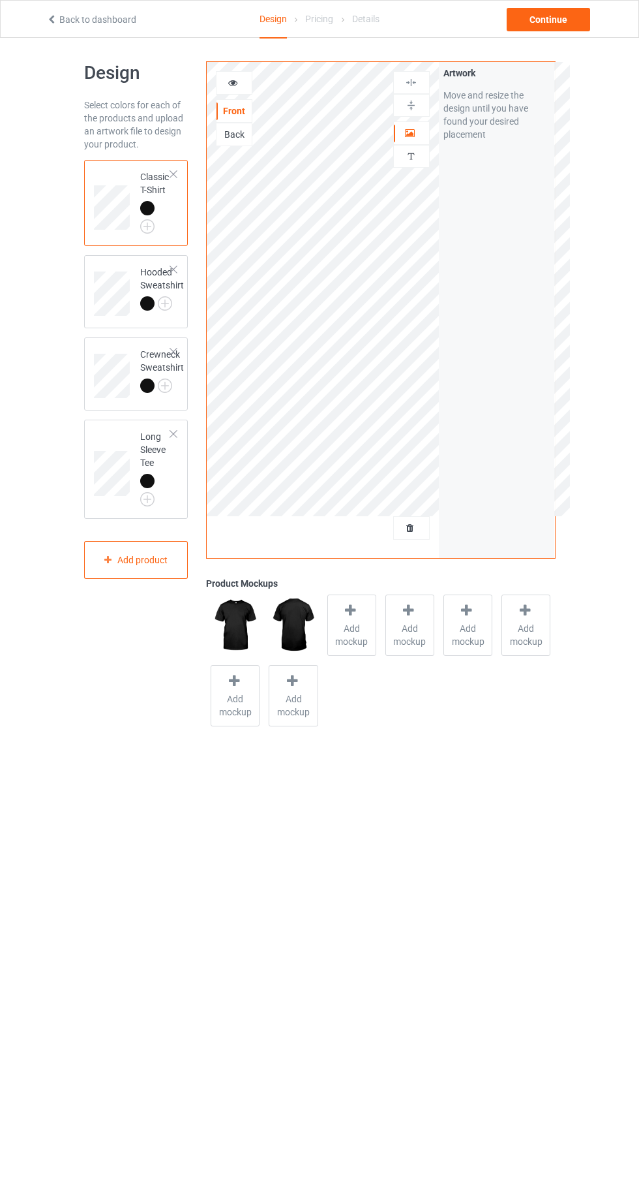
click at [237, 83] on icon at bounding box center [233, 80] width 11 height 9
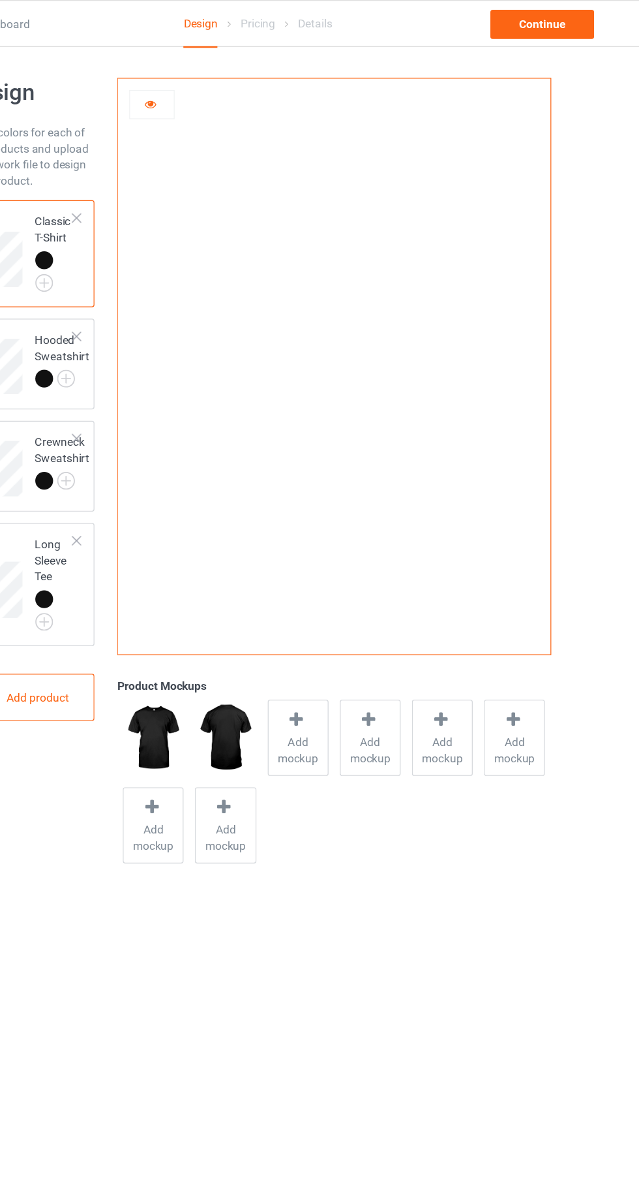
scroll to position [3, 0]
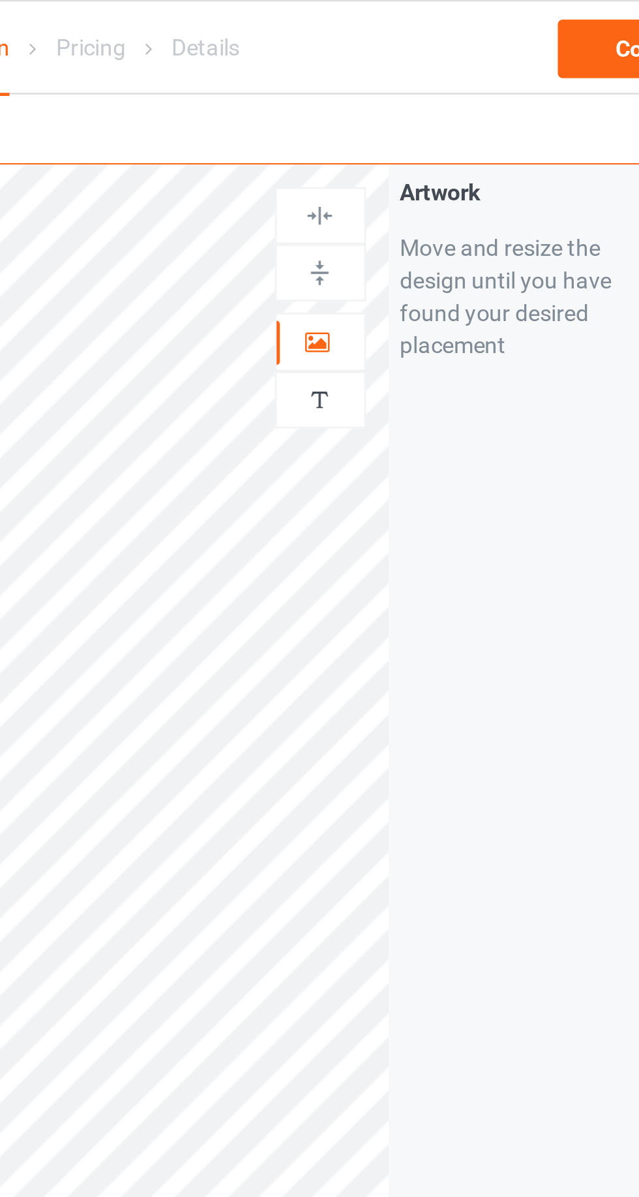
click at [446, 66] on div "Artwork Move and resize the design until you have found your desired placement" at bounding box center [497, 108] width 116 height 84
click at [406, 165] on img at bounding box center [411, 160] width 12 height 12
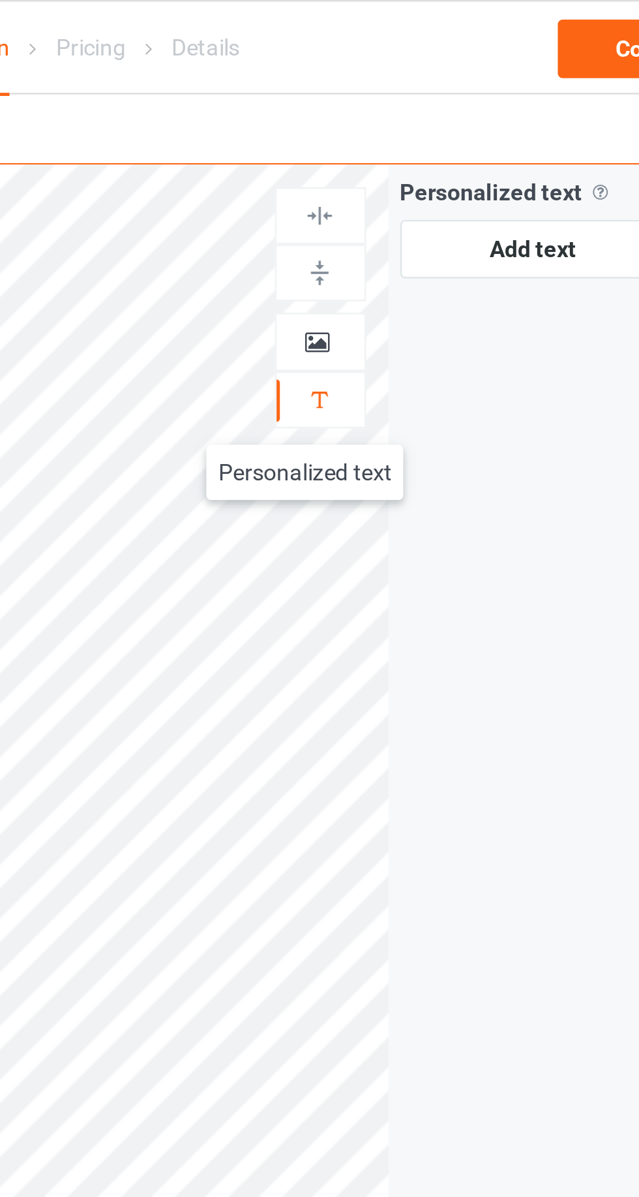
click at [405, 140] on icon at bounding box center [410, 135] width 11 height 9
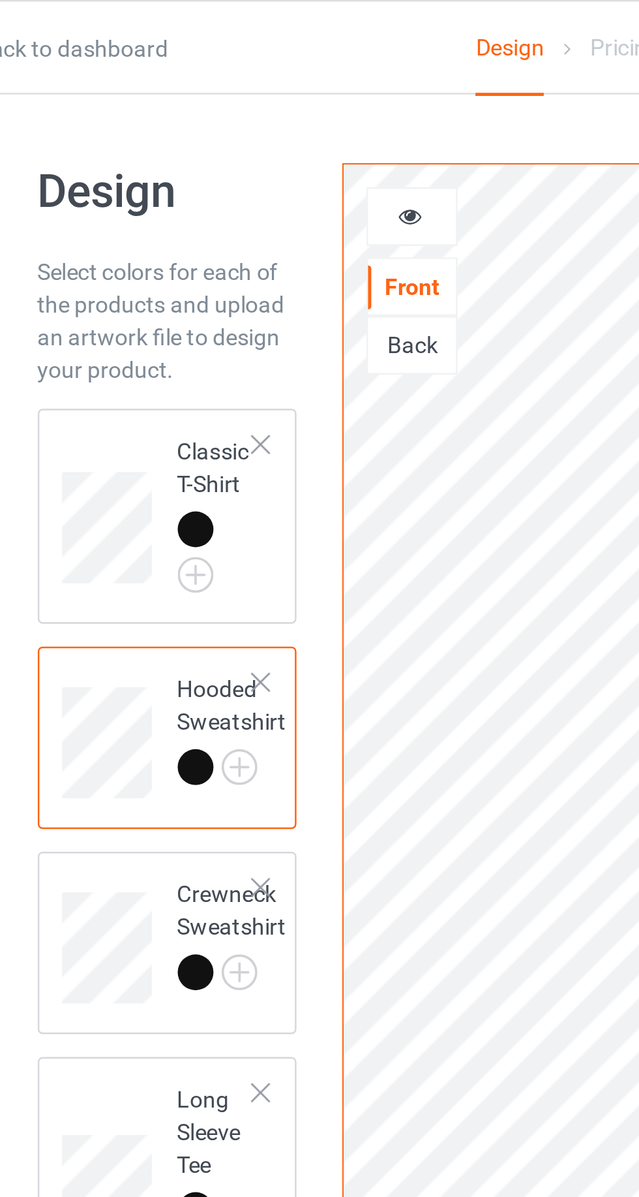
click at [230, 89] on icon at bounding box center [233, 84] width 11 height 9
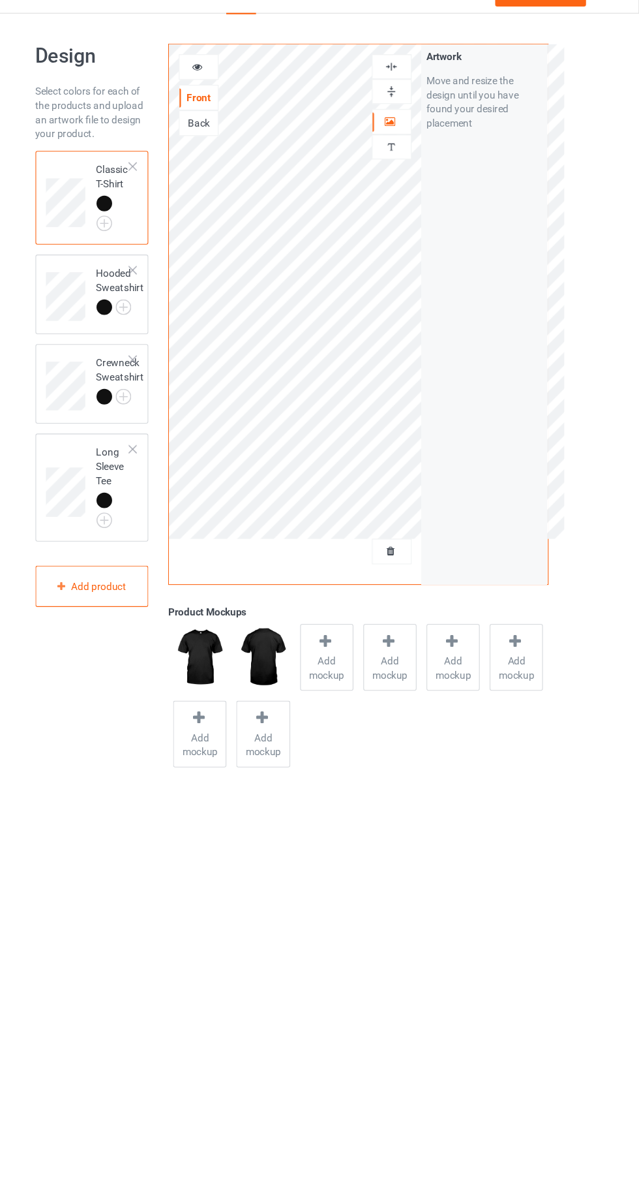
click at [228, 84] on icon at bounding box center [233, 84] width 11 height 9
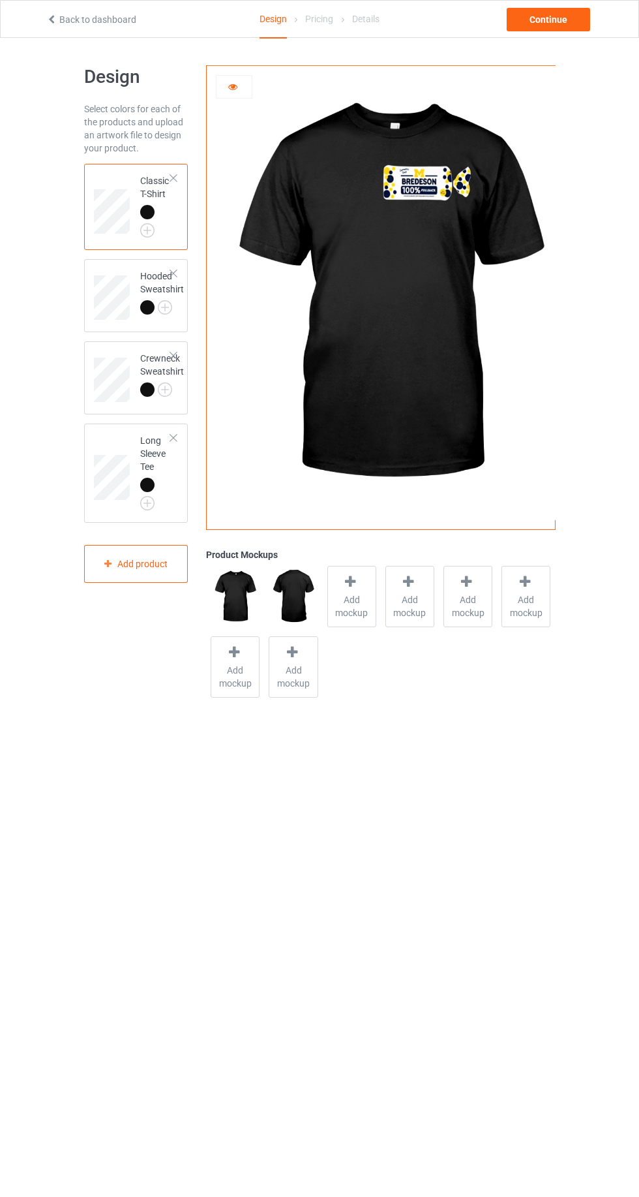
click at [233, 84] on icon at bounding box center [233, 84] width 11 height 9
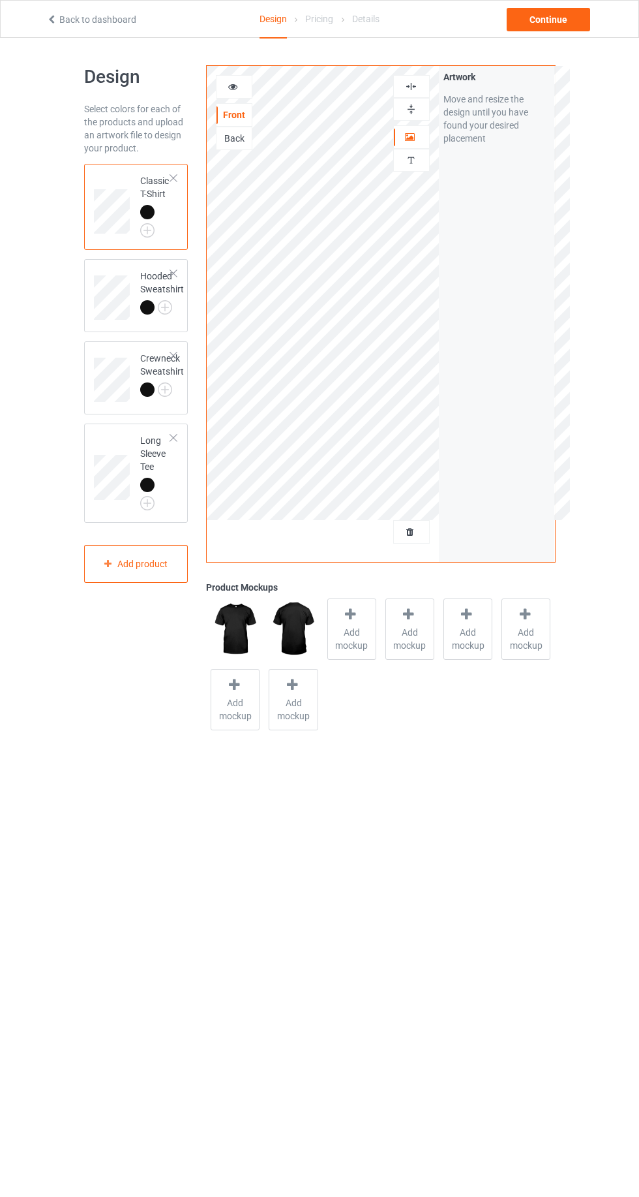
click at [226, 91] on div at bounding box center [234, 86] width 35 height 13
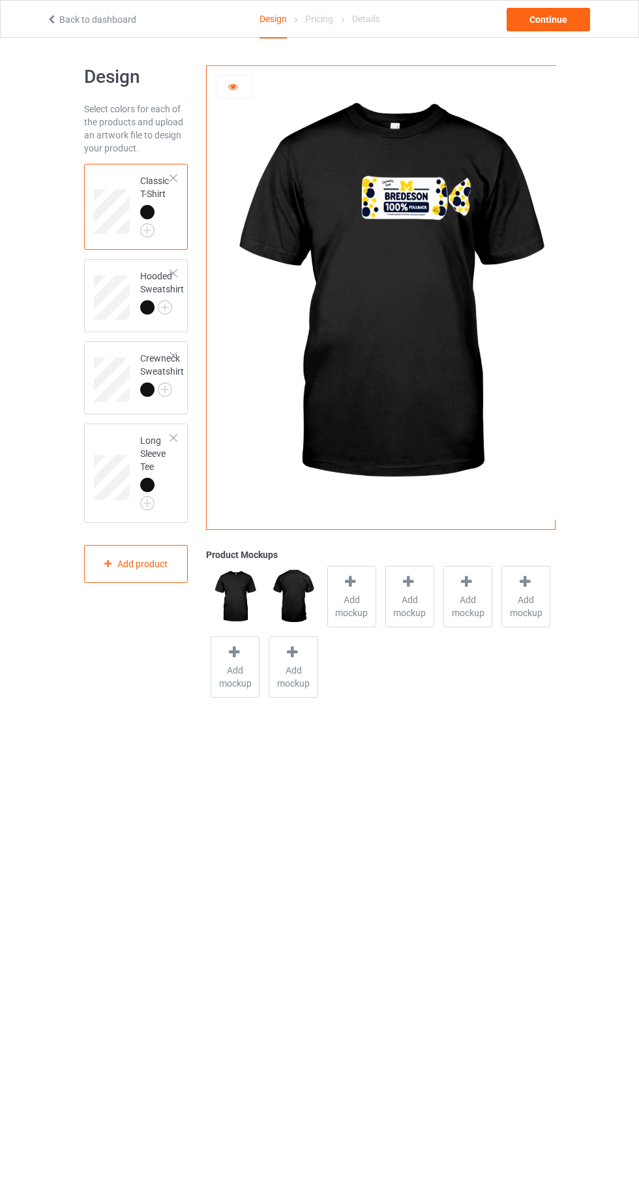
click at [233, 84] on icon at bounding box center [233, 84] width 11 height 9
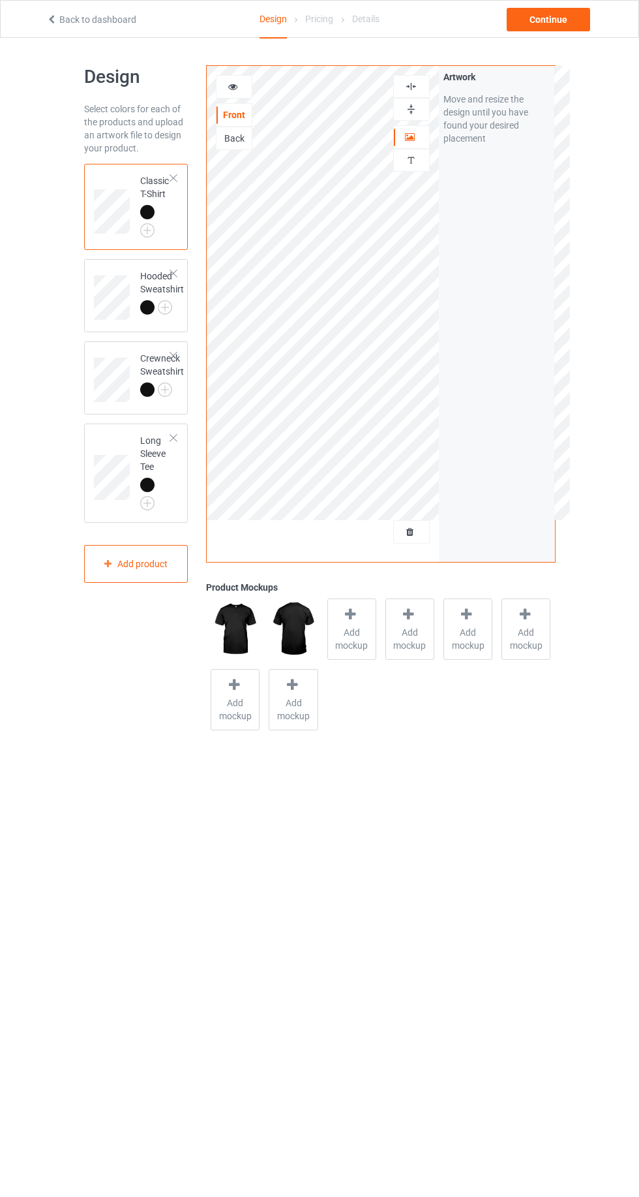
click at [233, 80] on icon at bounding box center [233, 84] width 11 height 9
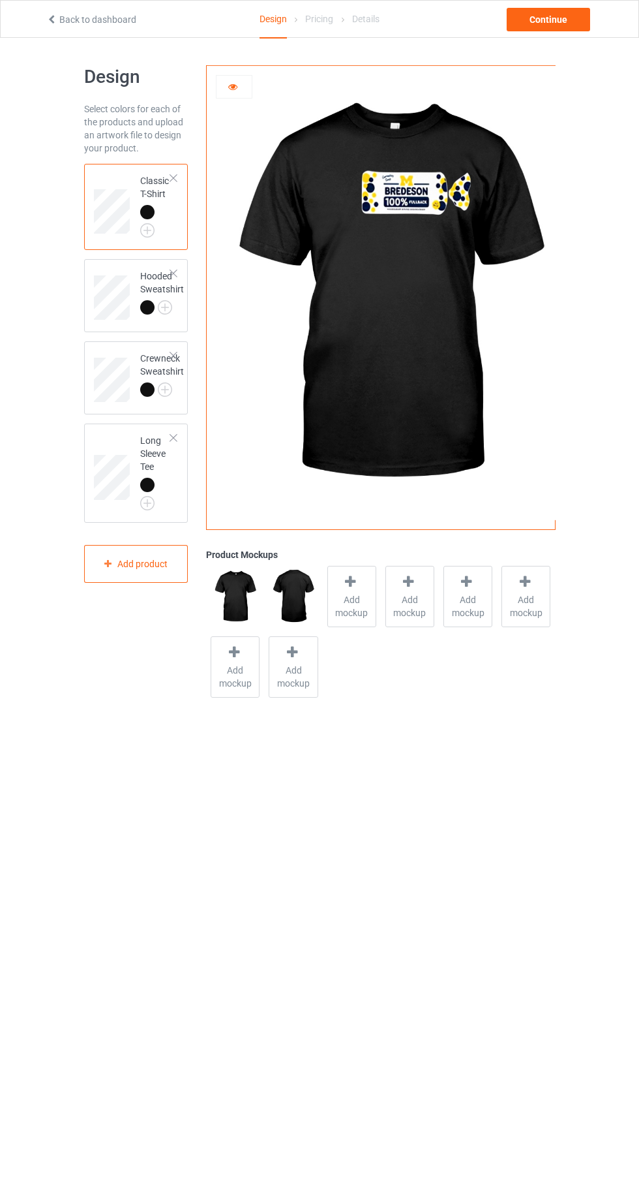
click at [233, 84] on icon at bounding box center [233, 84] width 11 height 9
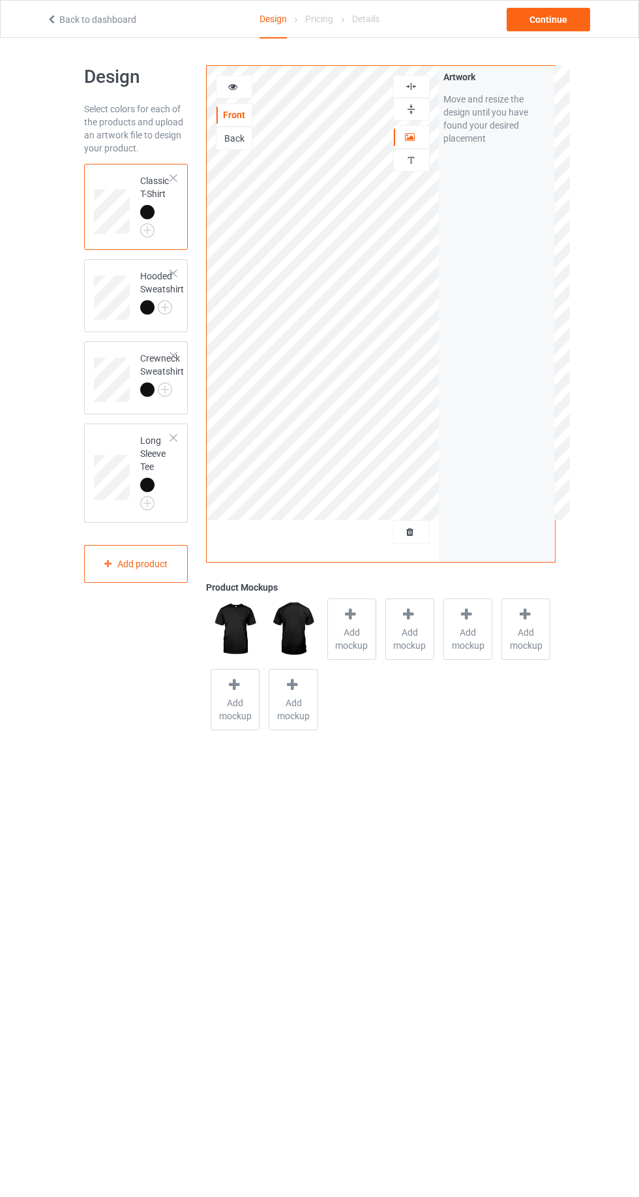
click at [234, 89] on icon at bounding box center [233, 84] width 11 height 9
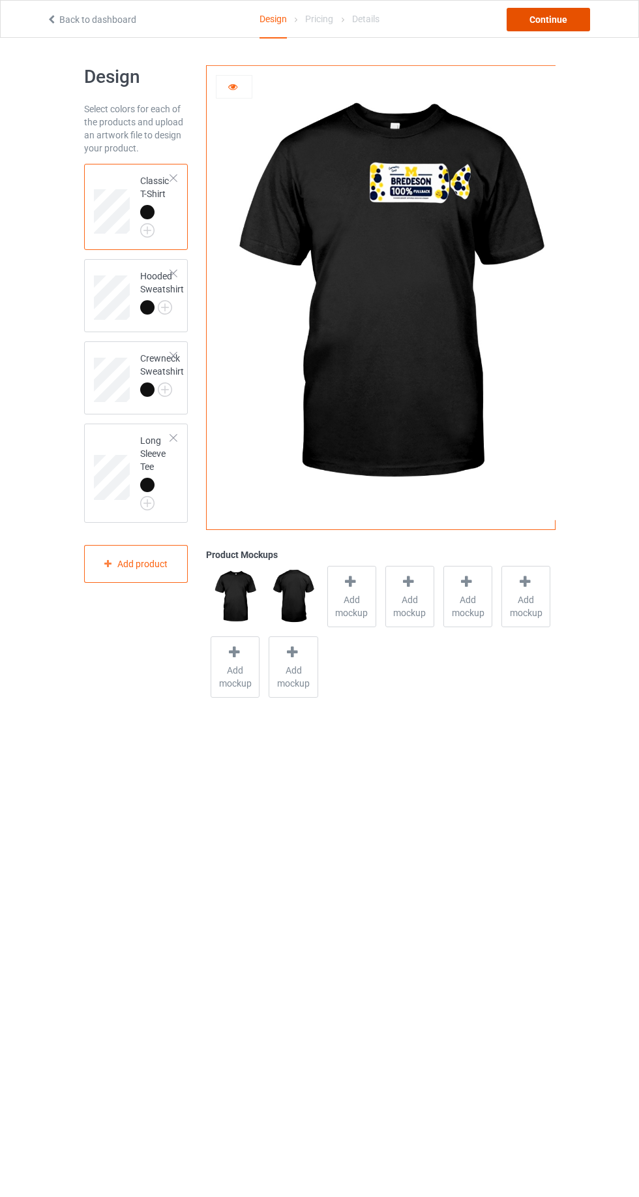
click at [571, 24] on div "Continue" at bounding box center [549, 19] width 84 height 23
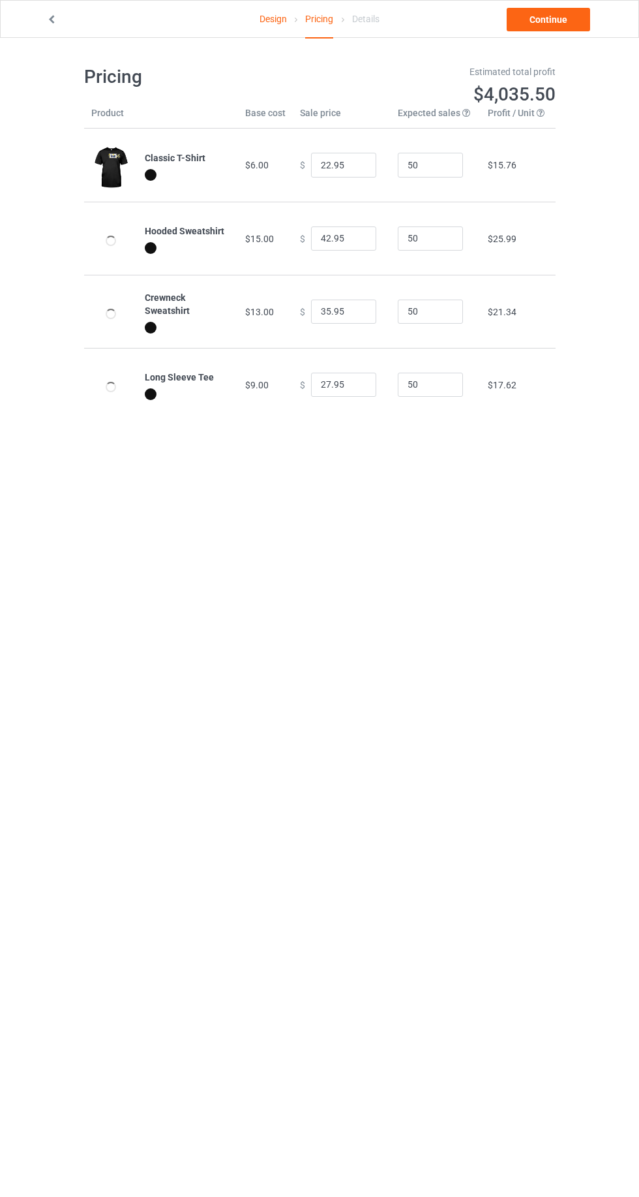
type input "26.95"
type input "46.95"
type input "39.95"
type input "31.95"
click at [260, 23] on link "Design" at bounding box center [273, 19] width 27 height 37
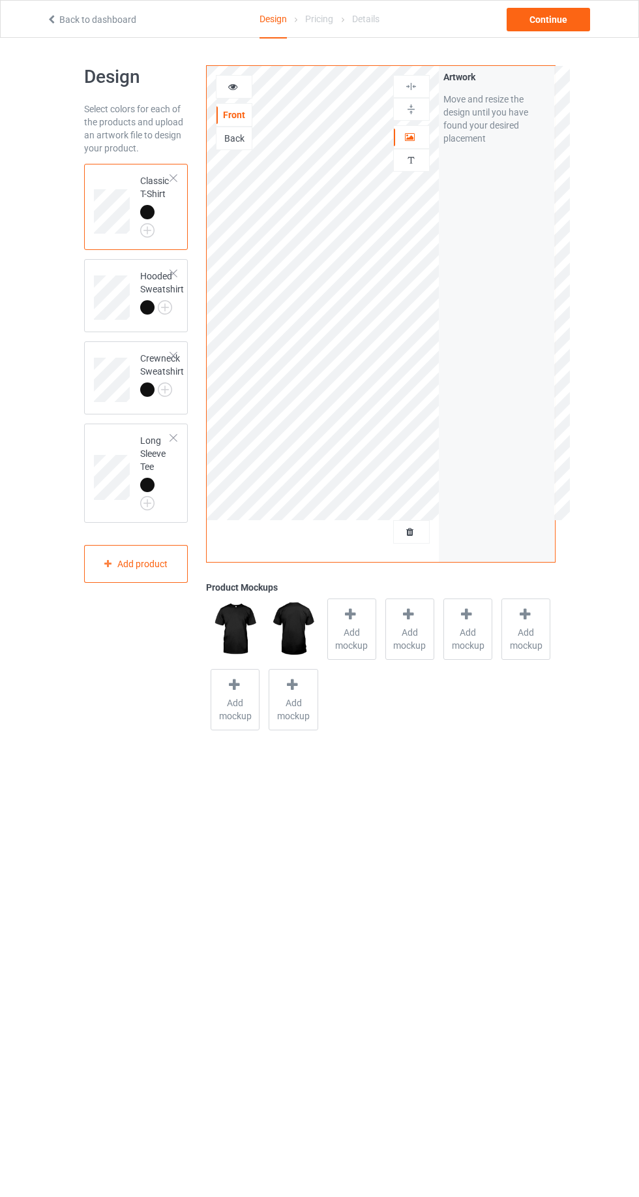
click at [225, 136] on div "Back" at bounding box center [234, 138] width 35 height 13
click at [219, 85] on div at bounding box center [234, 86] width 35 height 13
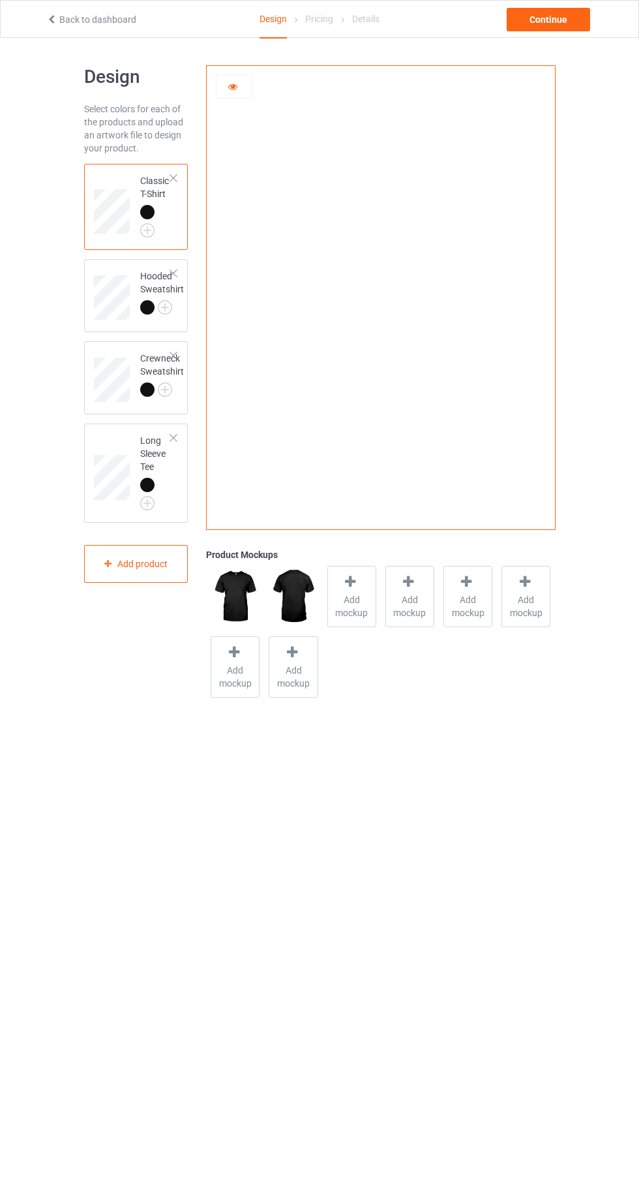
click at [228, 84] on icon at bounding box center [233, 84] width 11 height 9
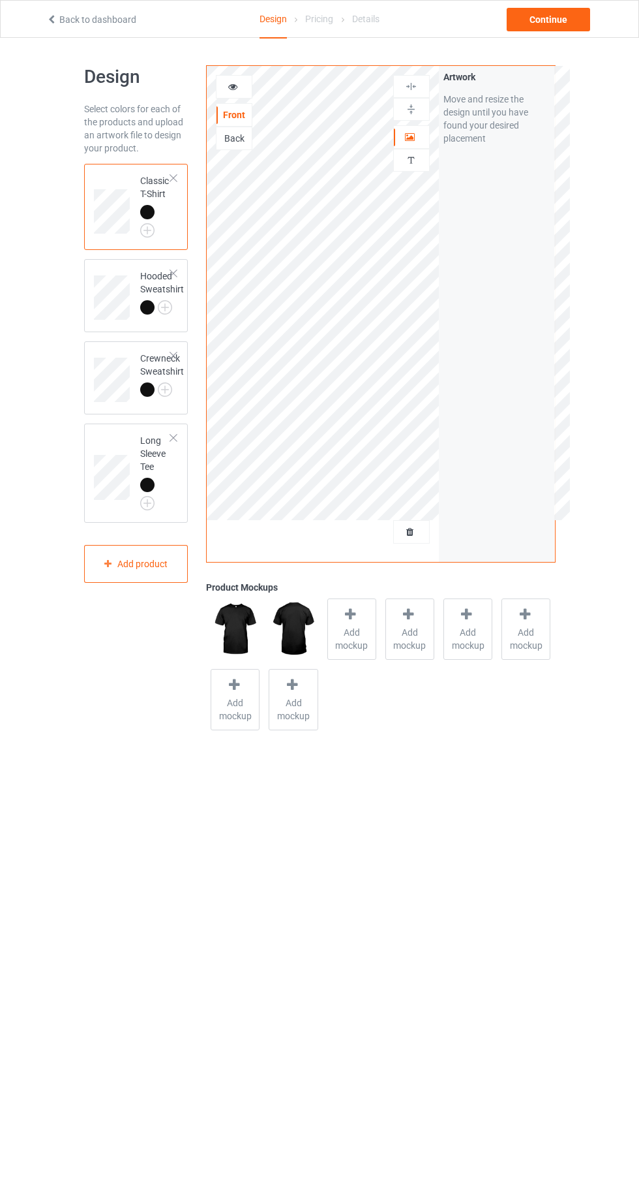
click at [354, 644] on span "Add mockup" at bounding box center [352, 639] width 48 height 26
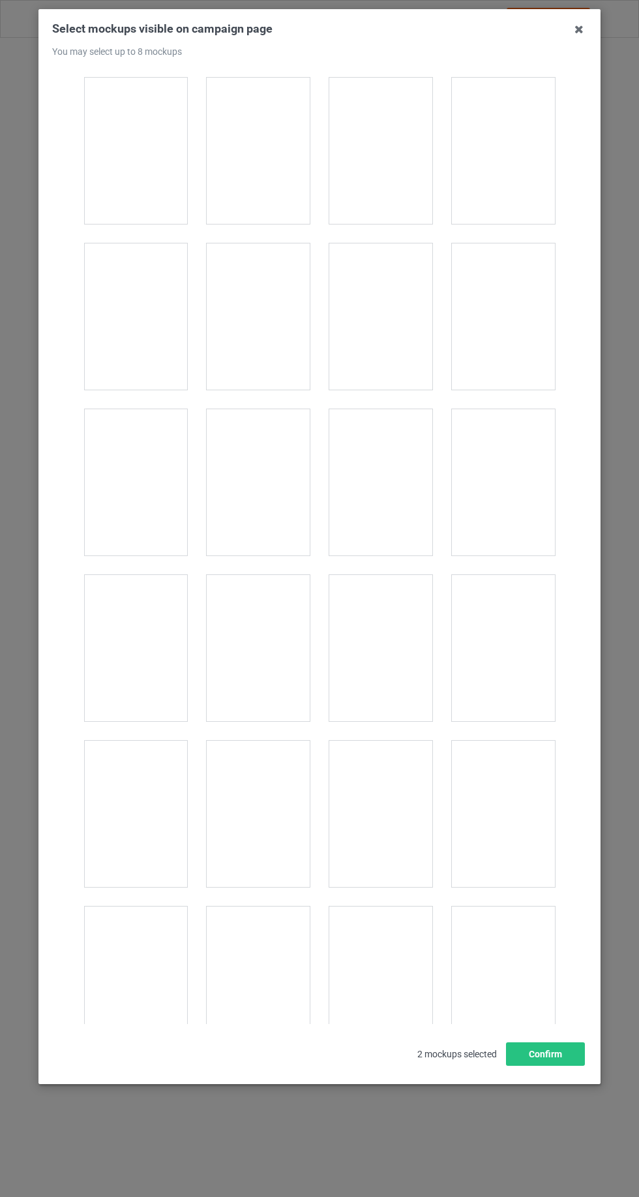
scroll to position [17989, 0]
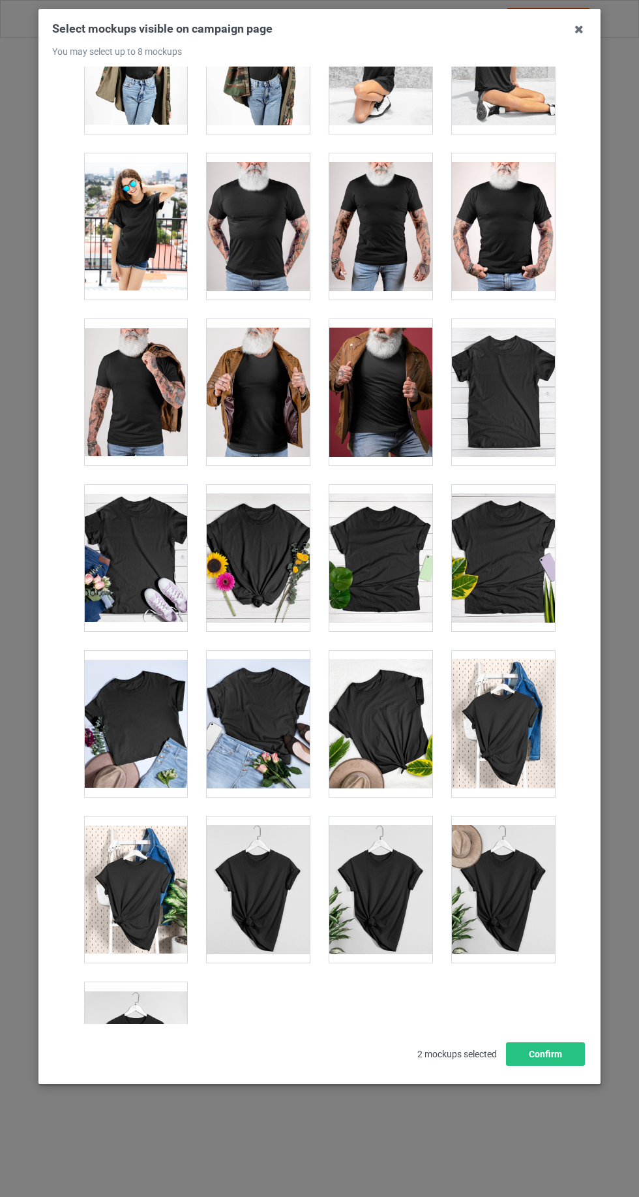
click at [148, 982] on div at bounding box center [135, 1055] width 103 height 146
click at [500, 862] on div at bounding box center [503, 889] width 103 height 146
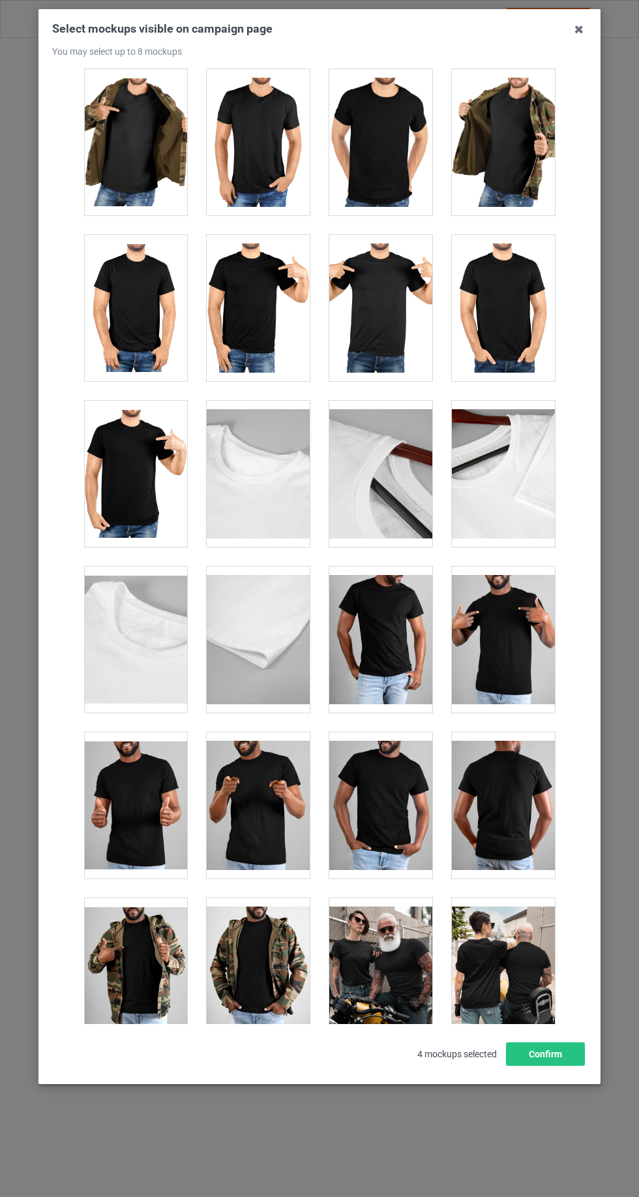
scroll to position [0, 0]
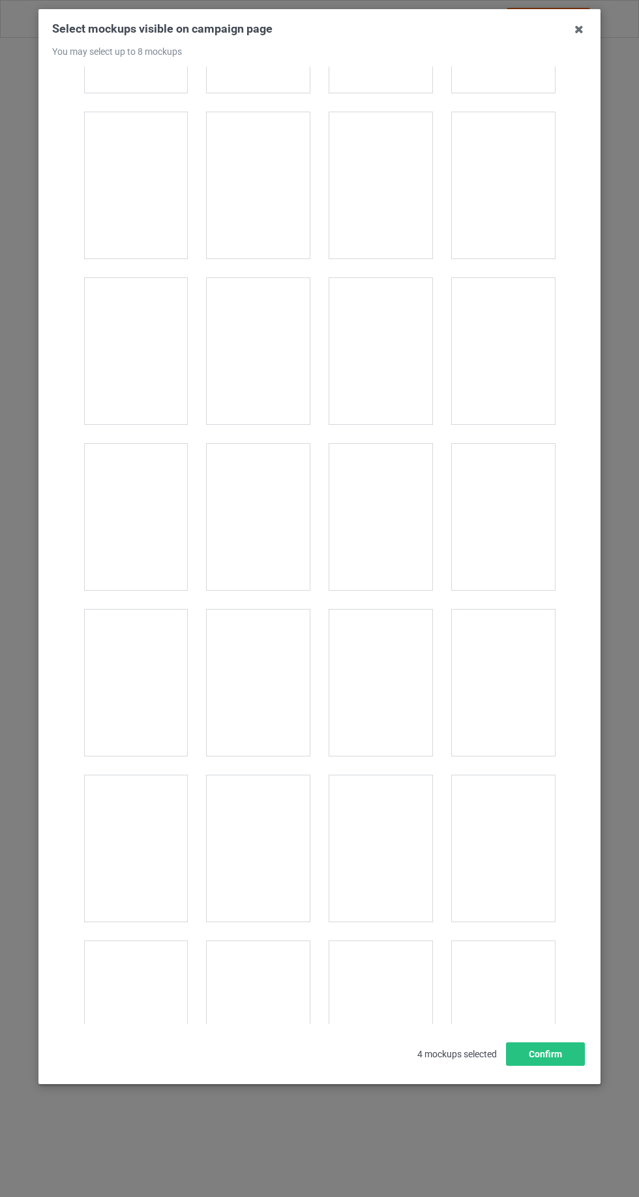
scroll to position [14263, 0]
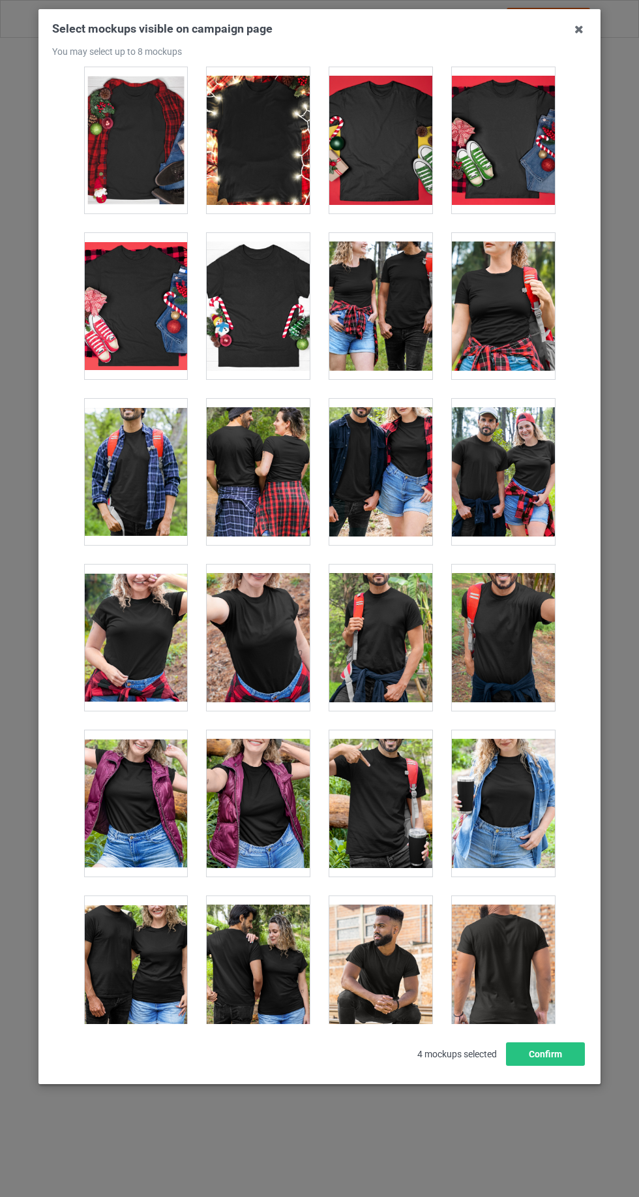
click at [266, 929] on div at bounding box center [258, 969] width 103 height 146
click at [566, 1066] on button "Confirm" at bounding box center [545, 1053] width 79 height 23
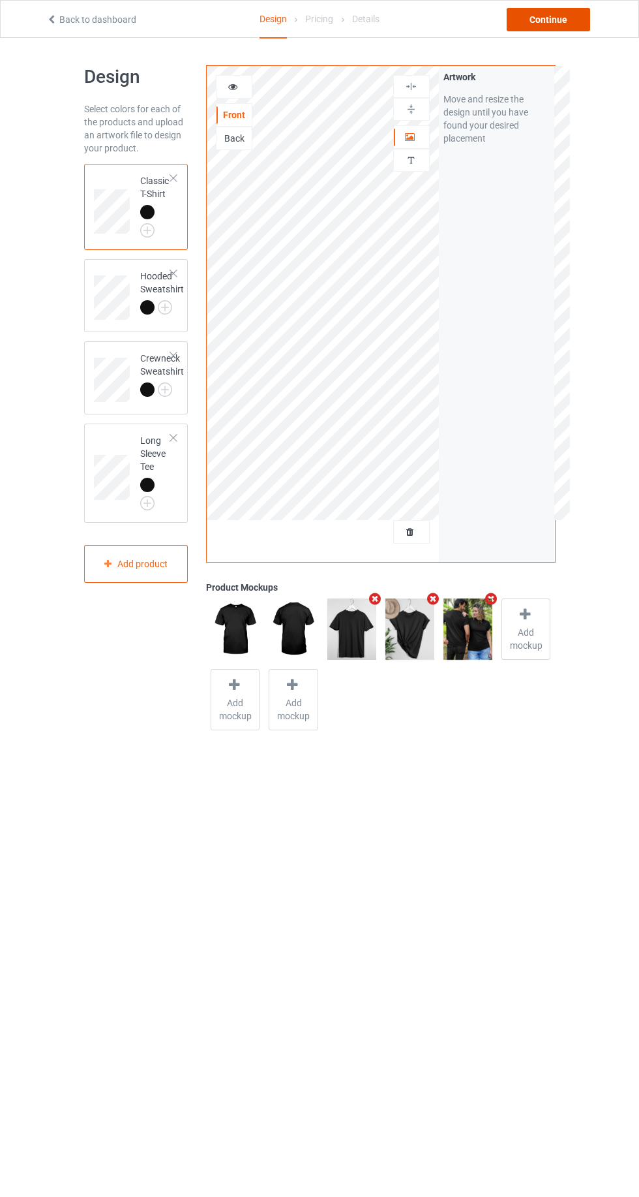
click at [544, 20] on div "Continue" at bounding box center [549, 19] width 84 height 23
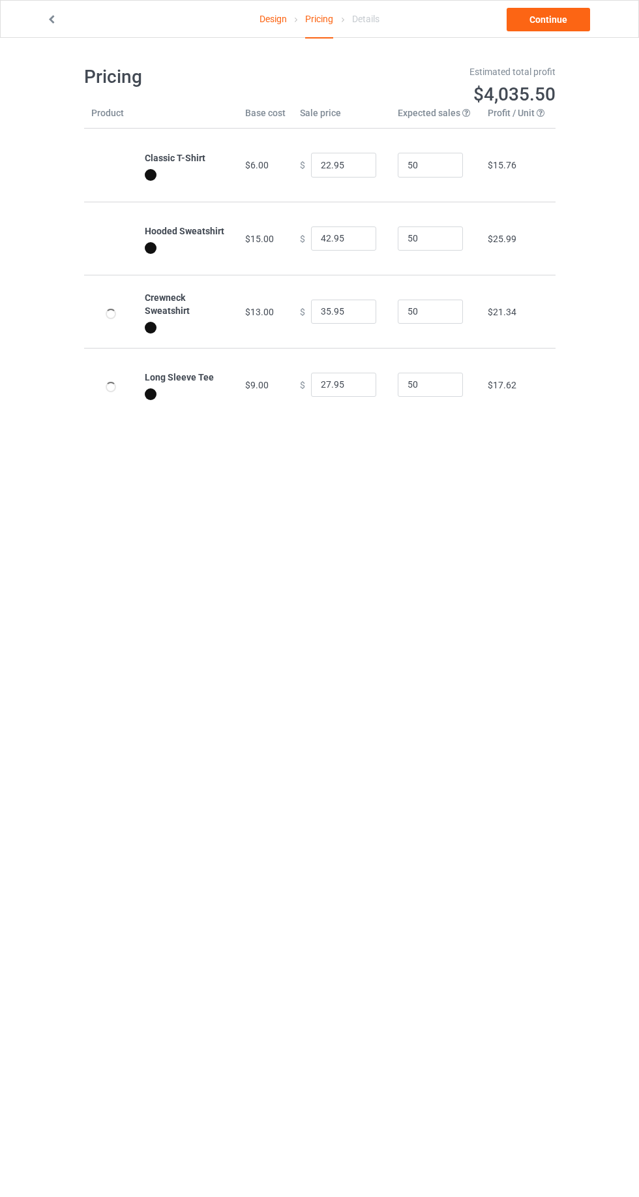
type input "26.95"
type input "46.95"
type input "39.95"
type input "31.95"
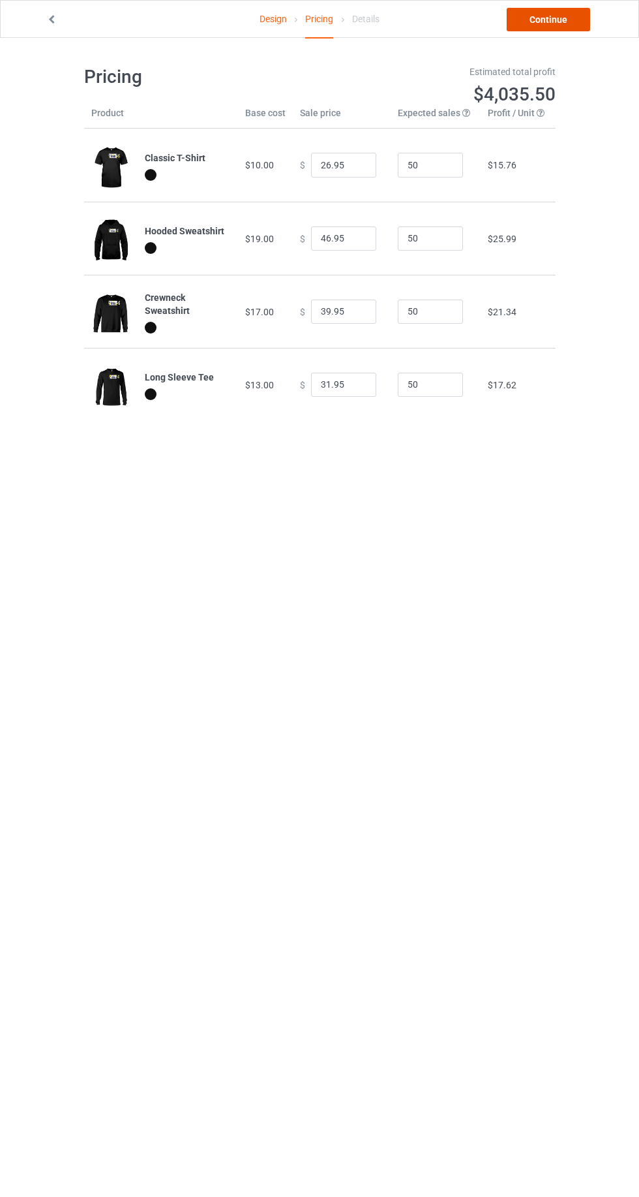
click at [570, 9] on link "Continue" at bounding box center [549, 19] width 84 height 23
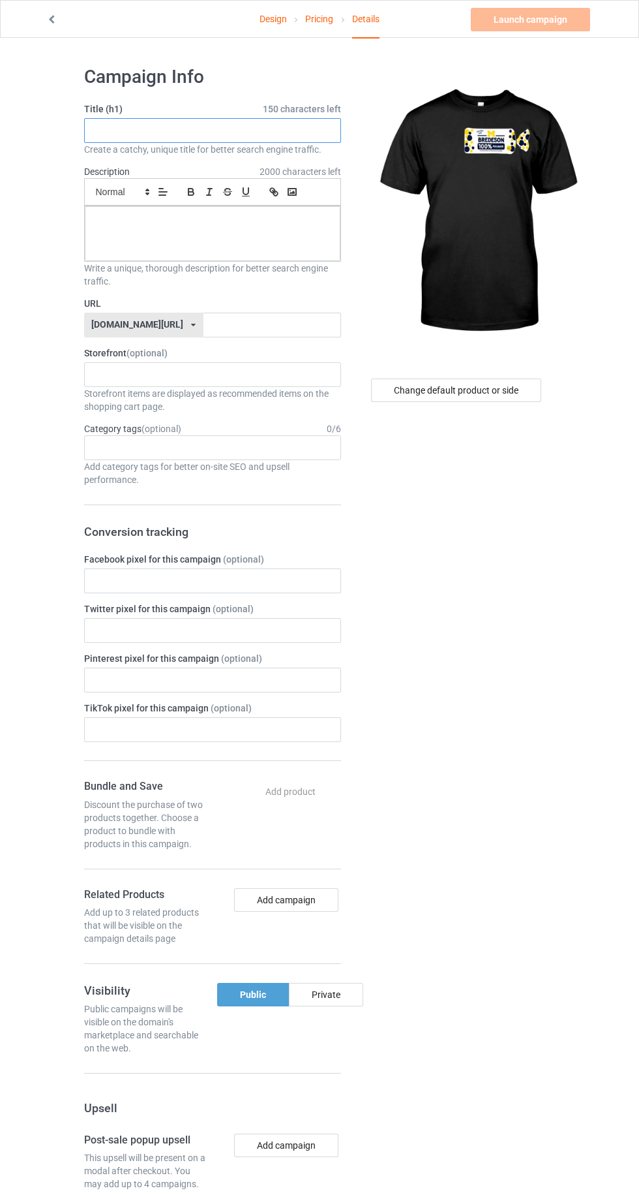
click at [126, 130] on input "text" at bounding box center [212, 130] width 257 height 25
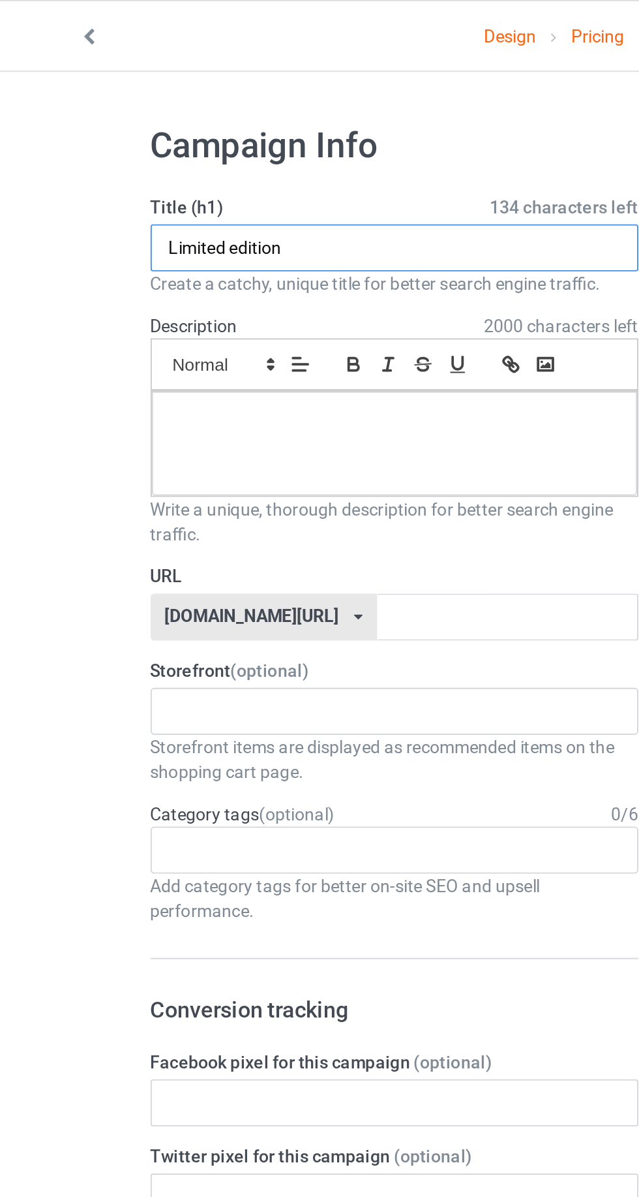
type input "Limited edition"
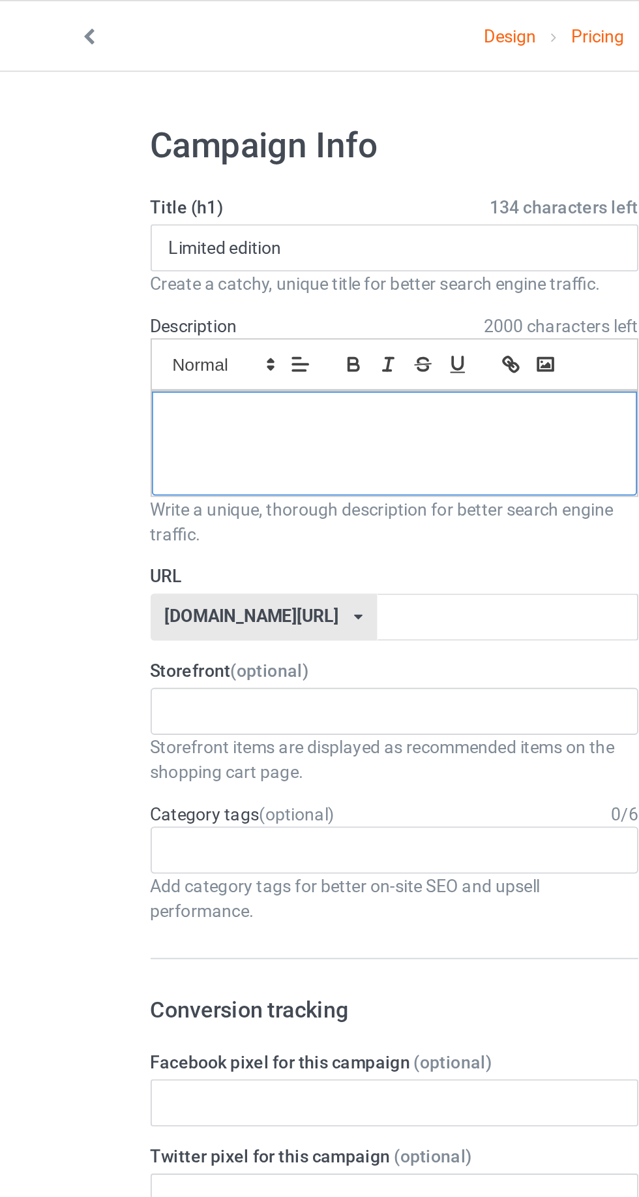
click at [107, 236] on div at bounding box center [213, 233] width 256 height 55
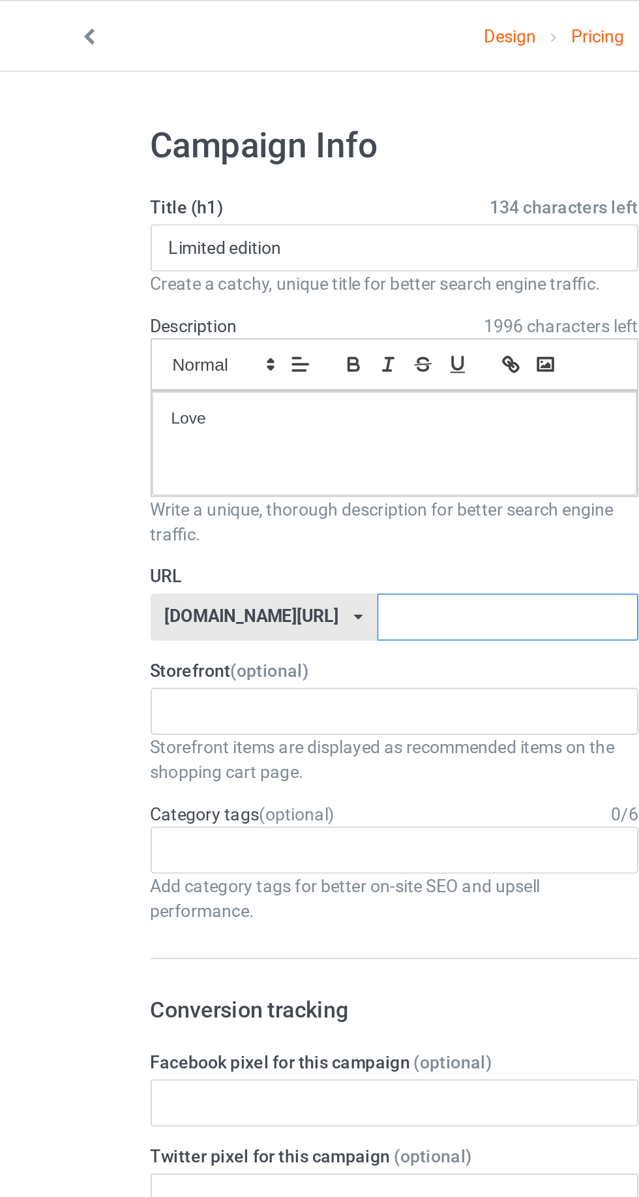
click at [273, 325] on input "text" at bounding box center [273, 325] width 138 height 25
type input "Limitededitionlovers"
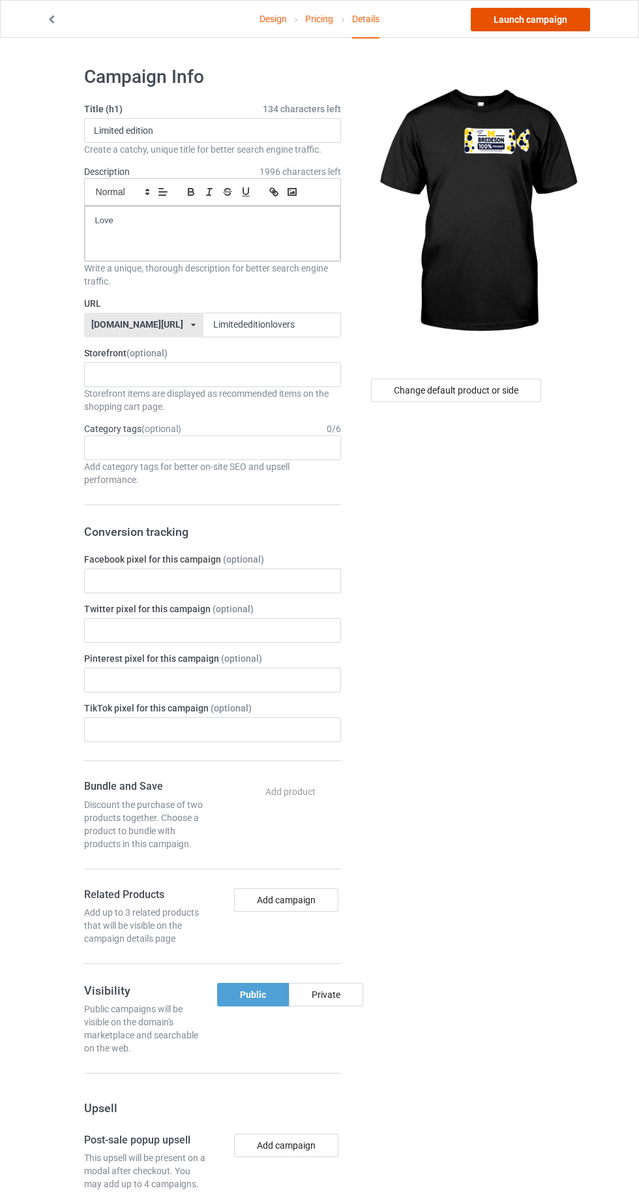
click at [537, 22] on link "Launch campaign" at bounding box center [530, 19] width 119 height 23
